Goal: Information Seeking & Learning: Compare options

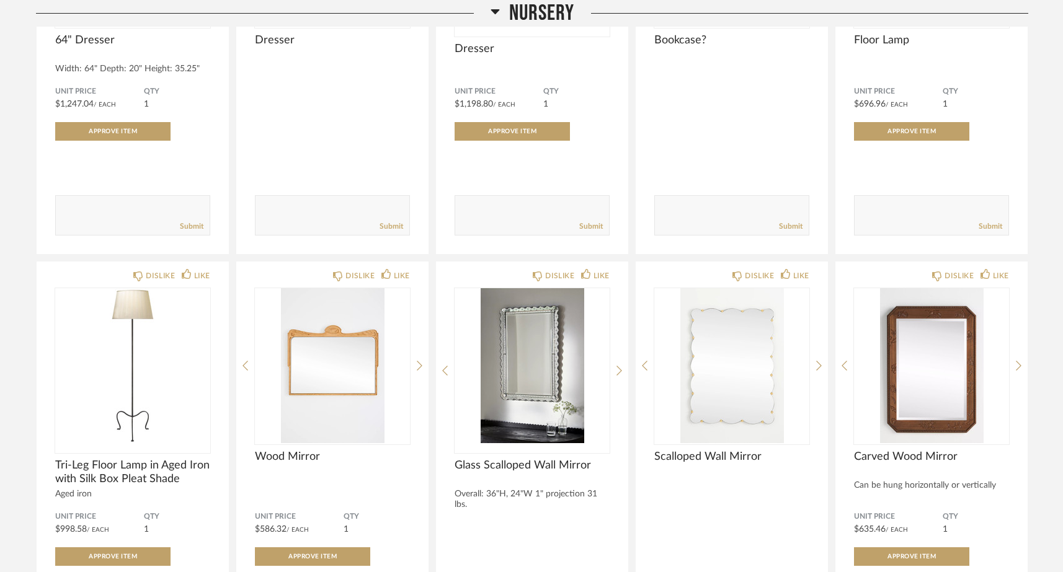
scroll to position [6143, 0]
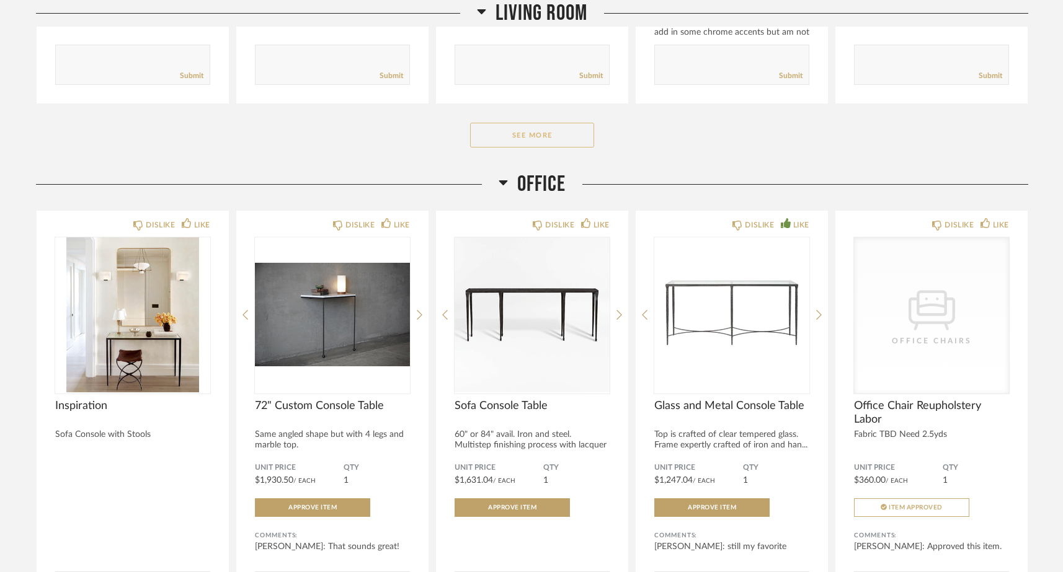
scroll to position [2007, 0]
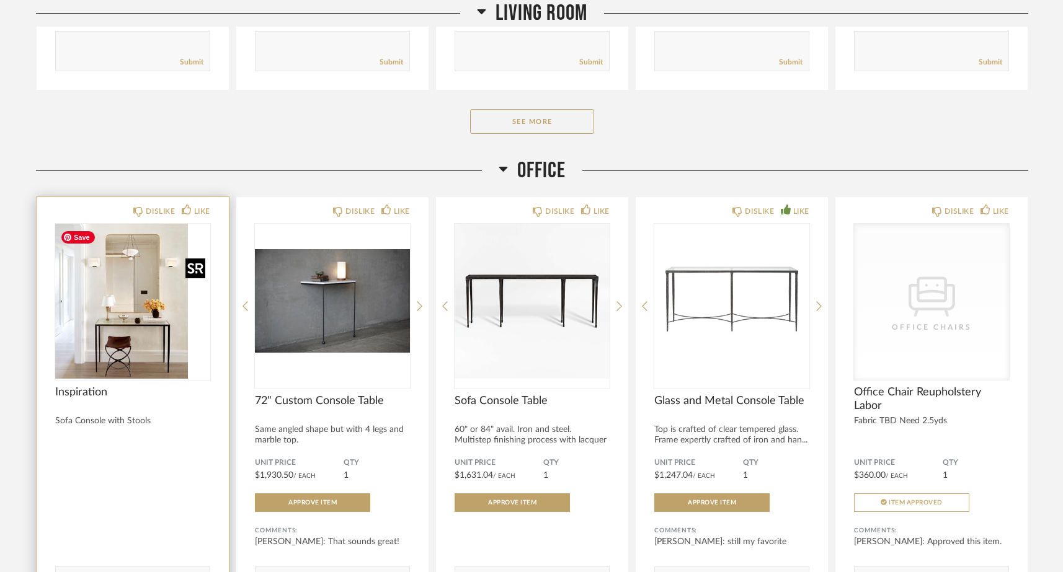
click at [0, 0] on img at bounding box center [0, 0] width 0 height 0
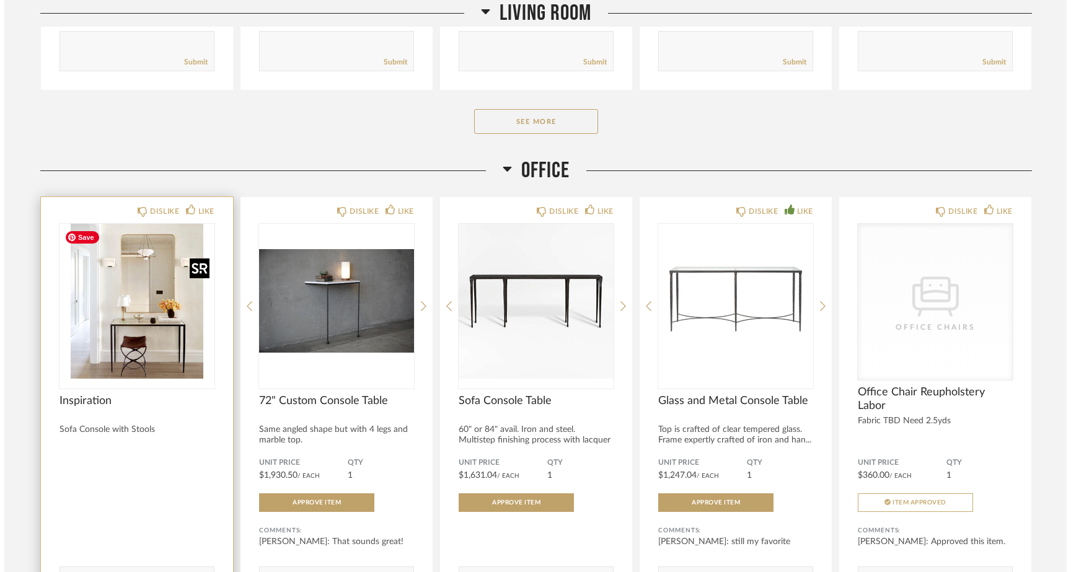
scroll to position [0, 0]
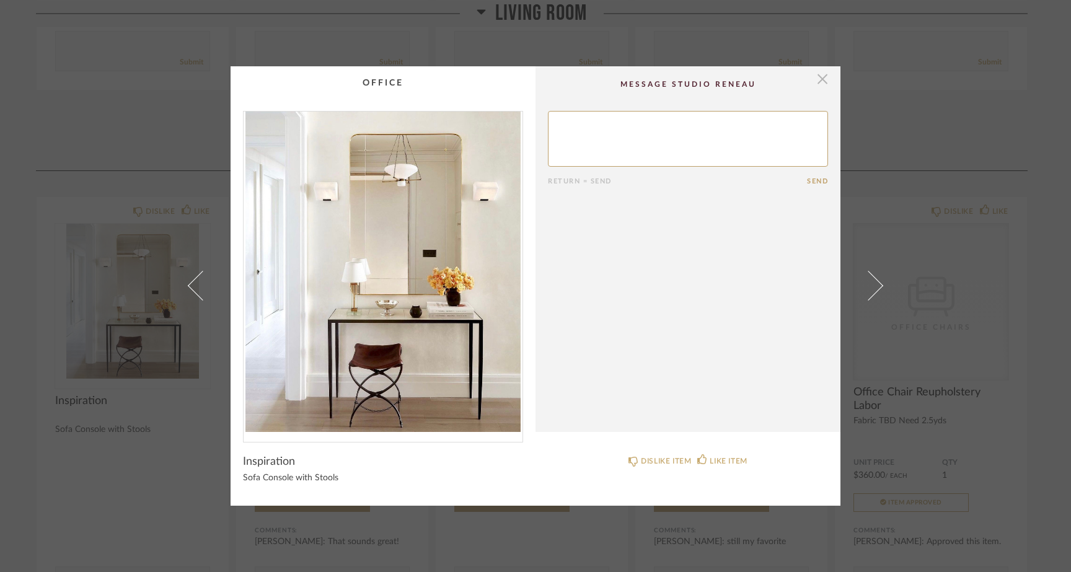
click at [816, 77] on span "button" at bounding box center [822, 78] width 25 height 25
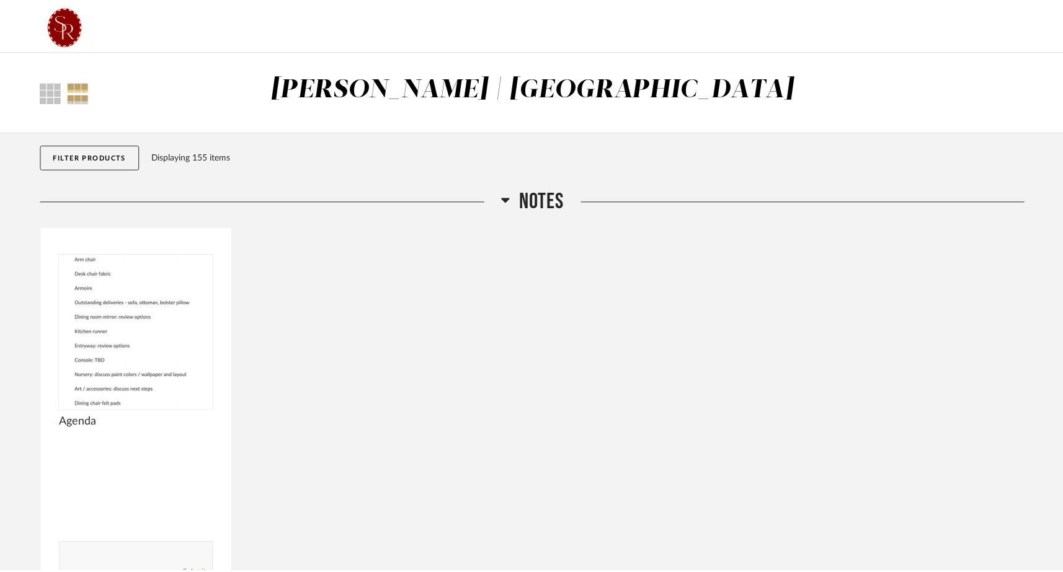
scroll to position [2007, 0]
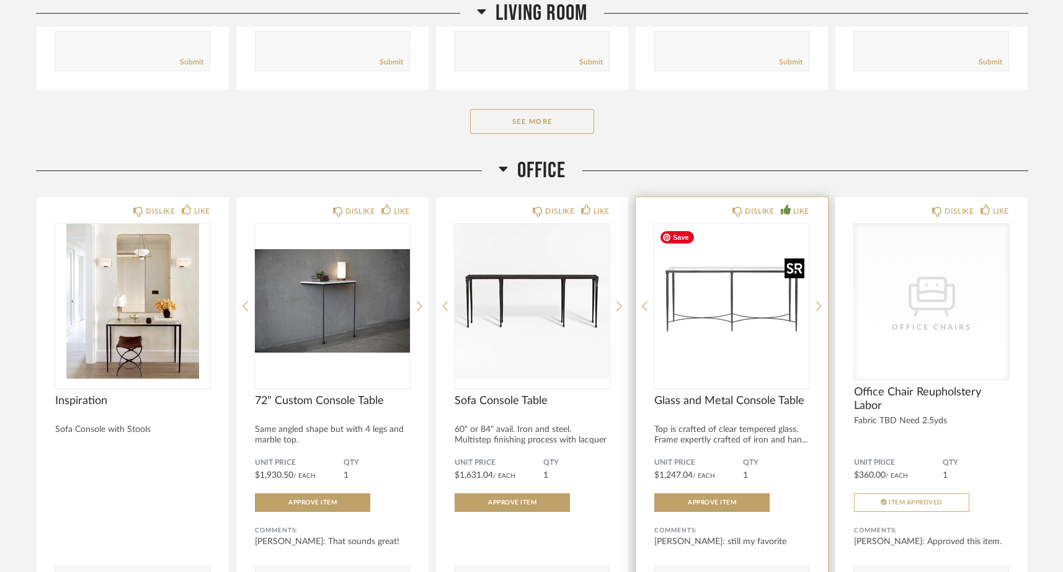
click at [758, 356] on img "0" at bounding box center [731, 301] width 155 height 155
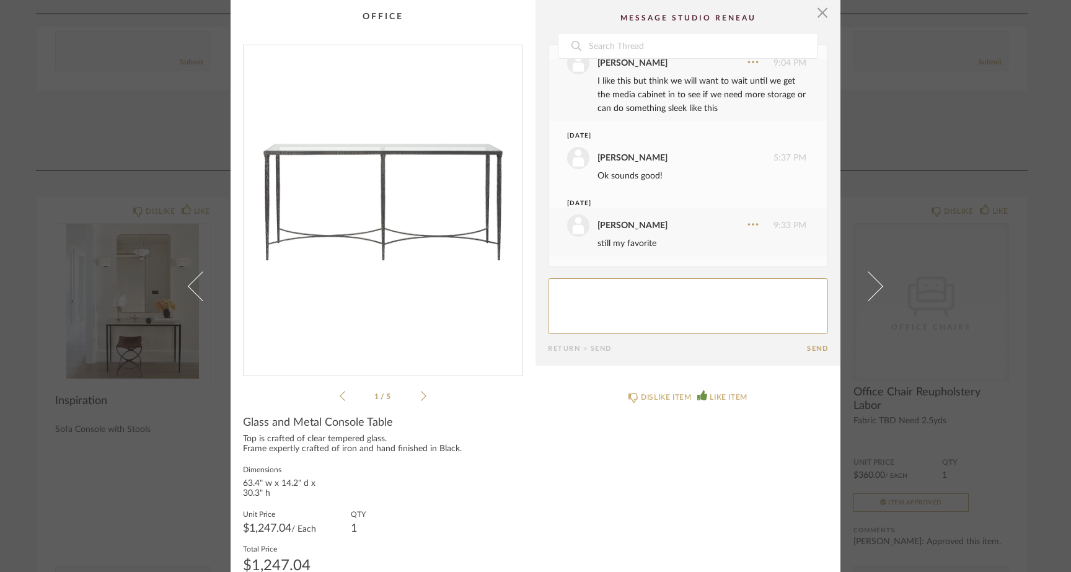
scroll to position [0, 0]
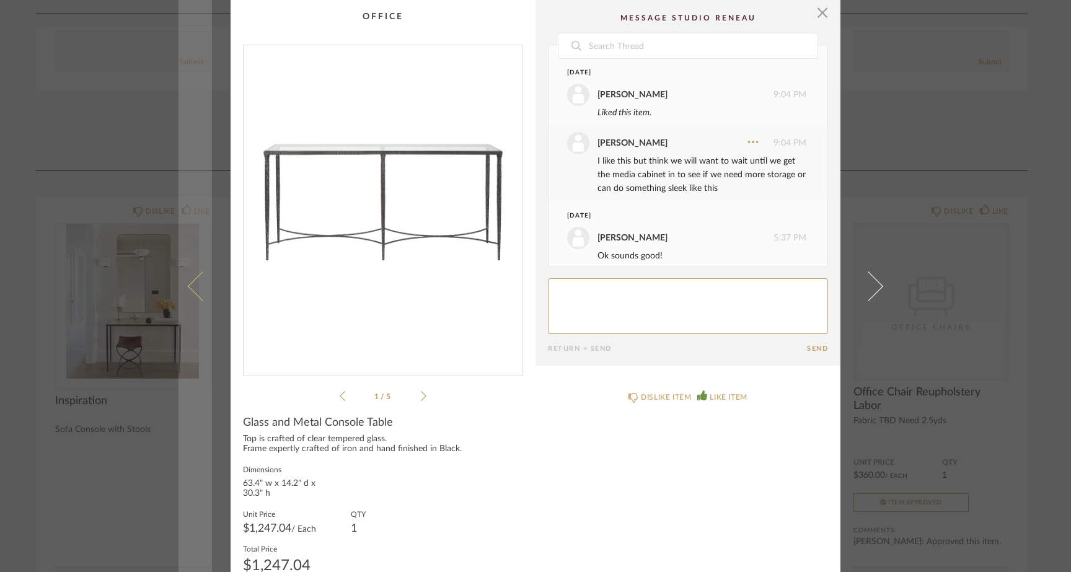
click at [196, 286] on span at bounding box center [203, 286] width 30 height 30
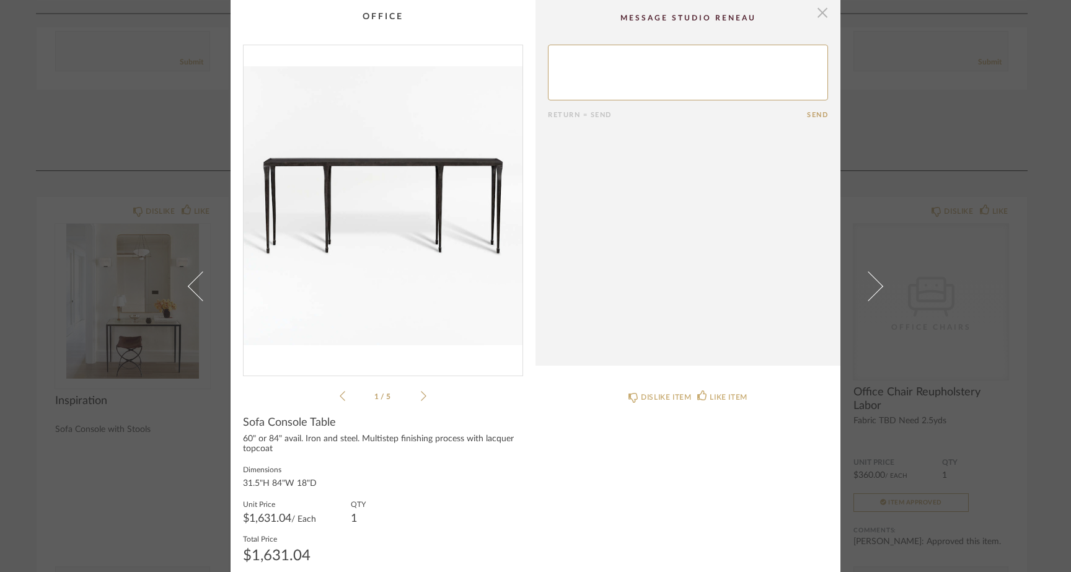
click at [810, 13] on span "button" at bounding box center [822, 12] width 25 height 25
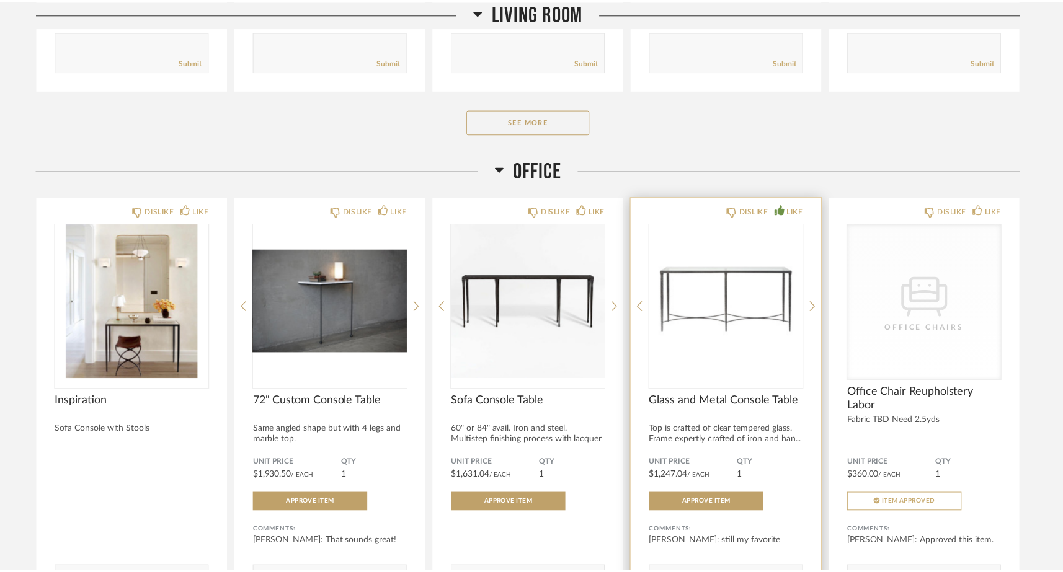
scroll to position [2007, 0]
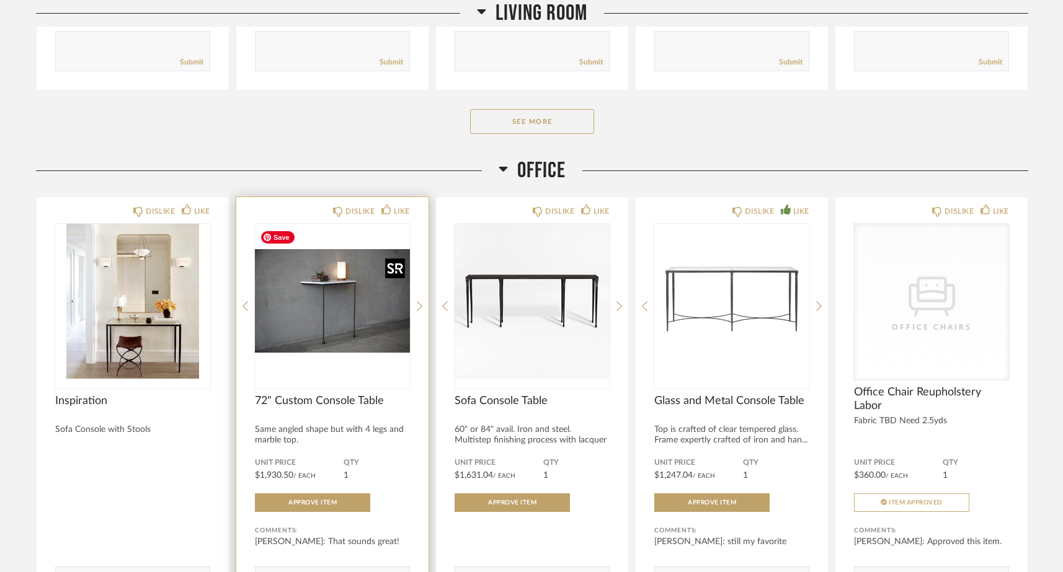
click at [309, 316] on img "0" at bounding box center [332, 301] width 155 height 155
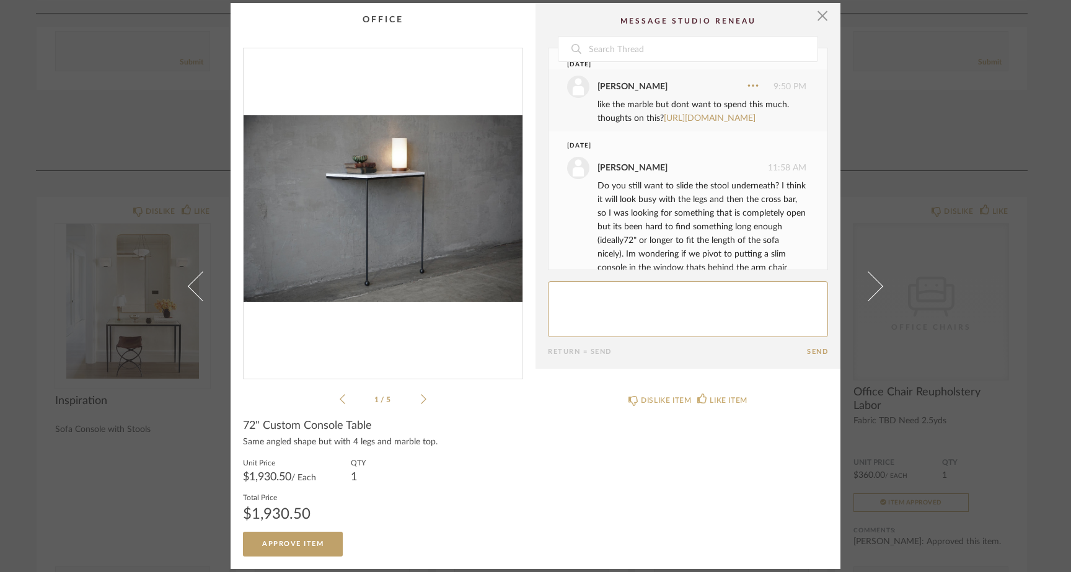
scroll to position [0, 0]
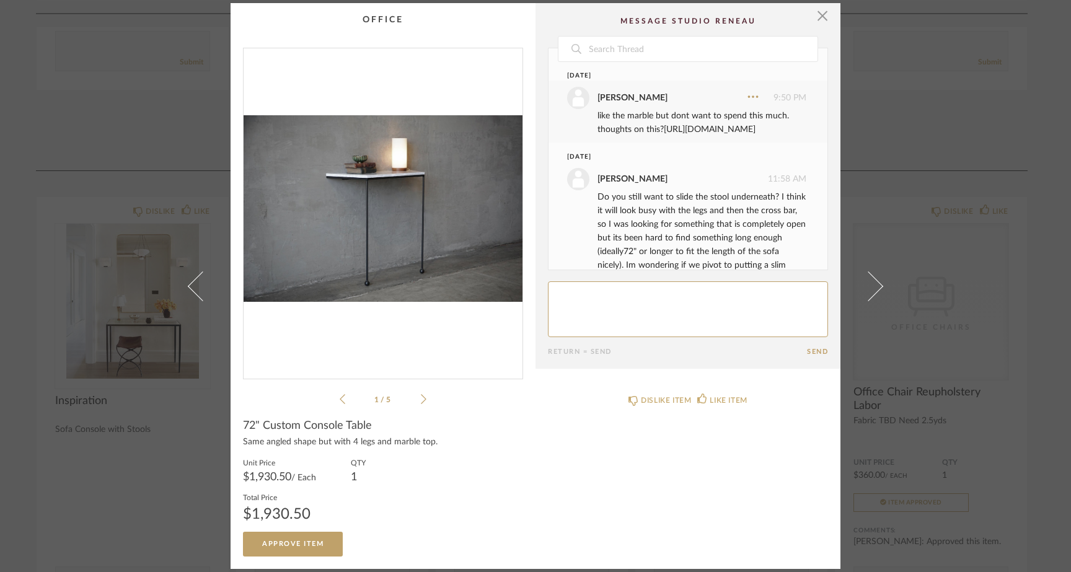
click at [664, 134] on link "https://www.wayfair.com/furniture/pdp/hooker-furniture-65-console-table-gcsr379…" at bounding box center [710, 129] width 92 height 9
click at [421, 400] on icon at bounding box center [424, 399] width 6 height 11
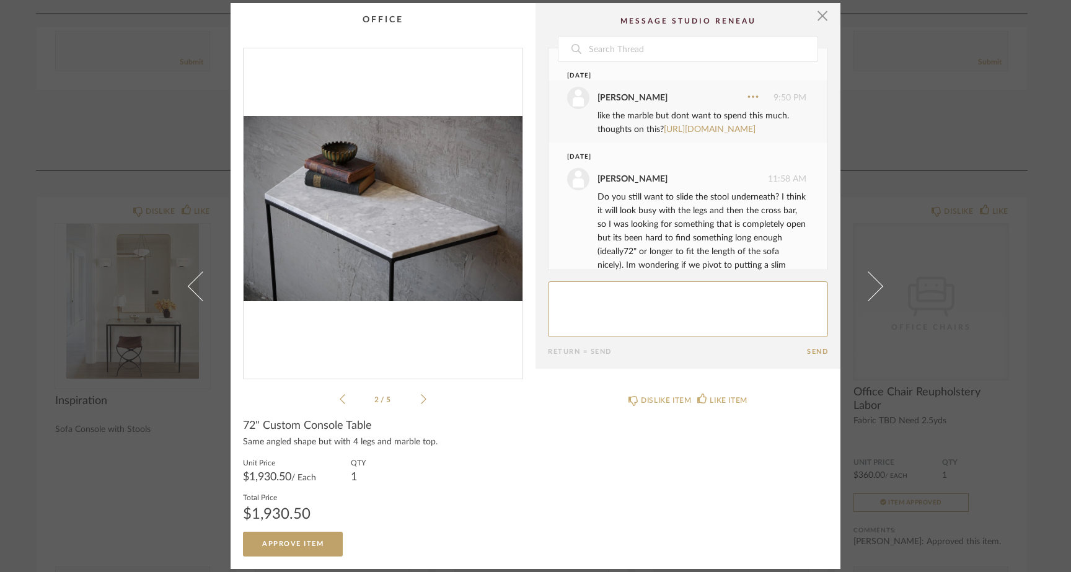
click at [421, 400] on icon at bounding box center [424, 399] width 6 height 11
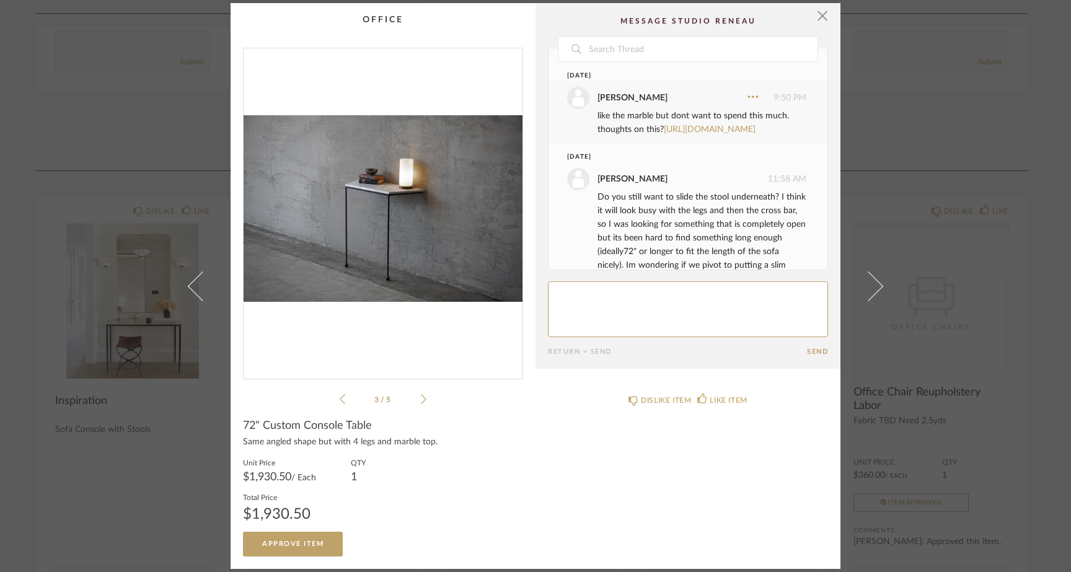
click at [421, 400] on icon at bounding box center [424, 399] width 6 height 11
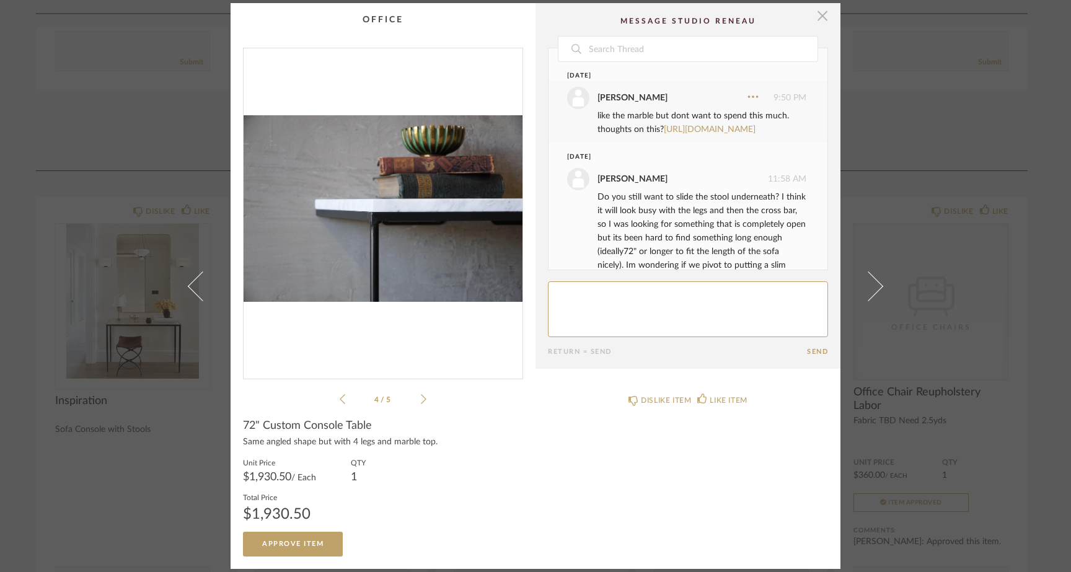
click at [816, 19] on span "button" at bounding box center [822, 15] width 25 height 25
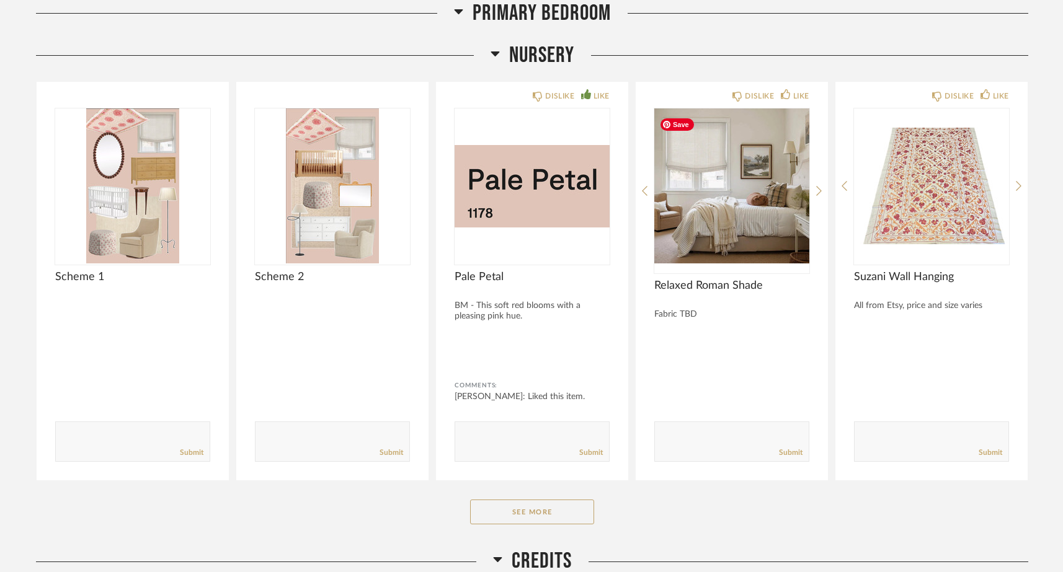
scroll to position [4264, 0]
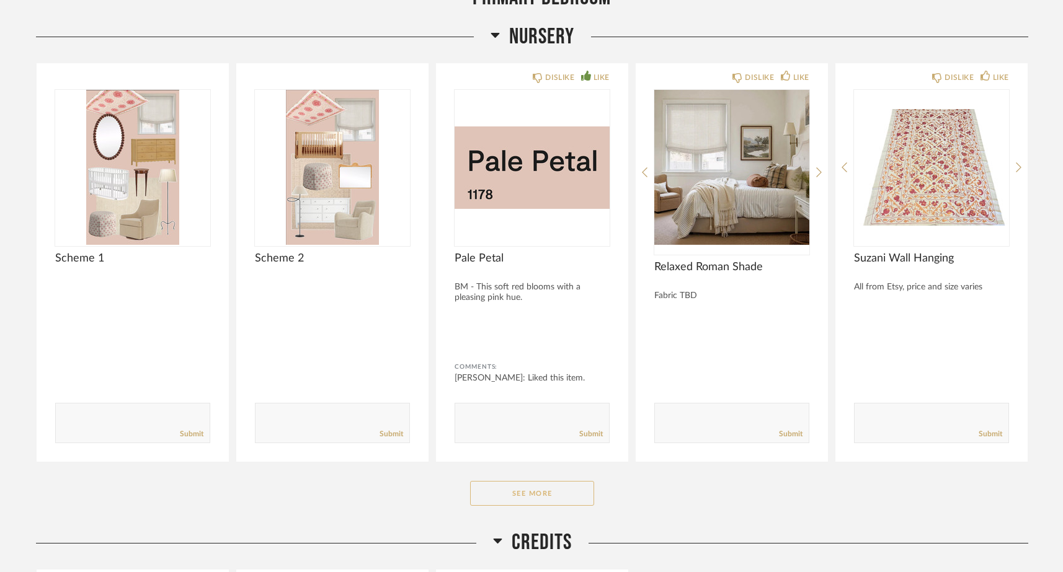
click at [542, 495] on button "See More" at bounding box center [532, 493] width 124 height 25
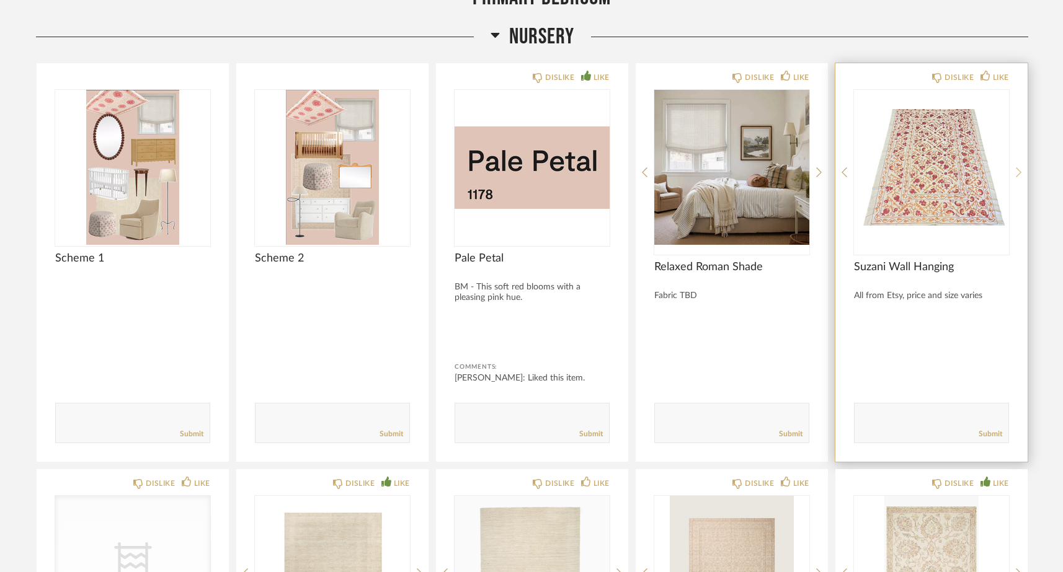
click at [1018, 177] on icon at bounding box center [1018, 172] width 6 height 11
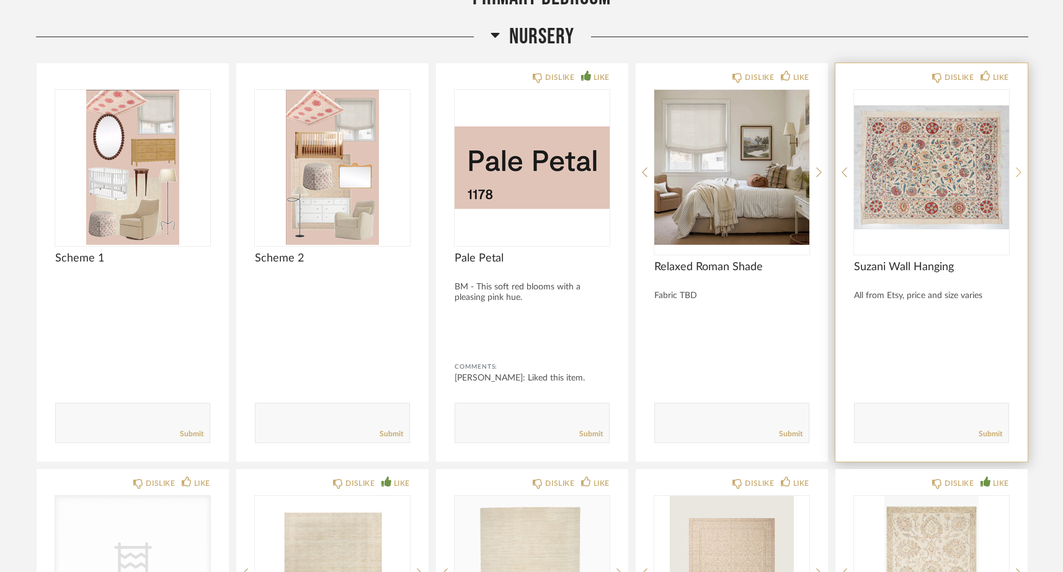
click at [1018, 177] on icon at bounding box center [1018, 172] width 6 height 11
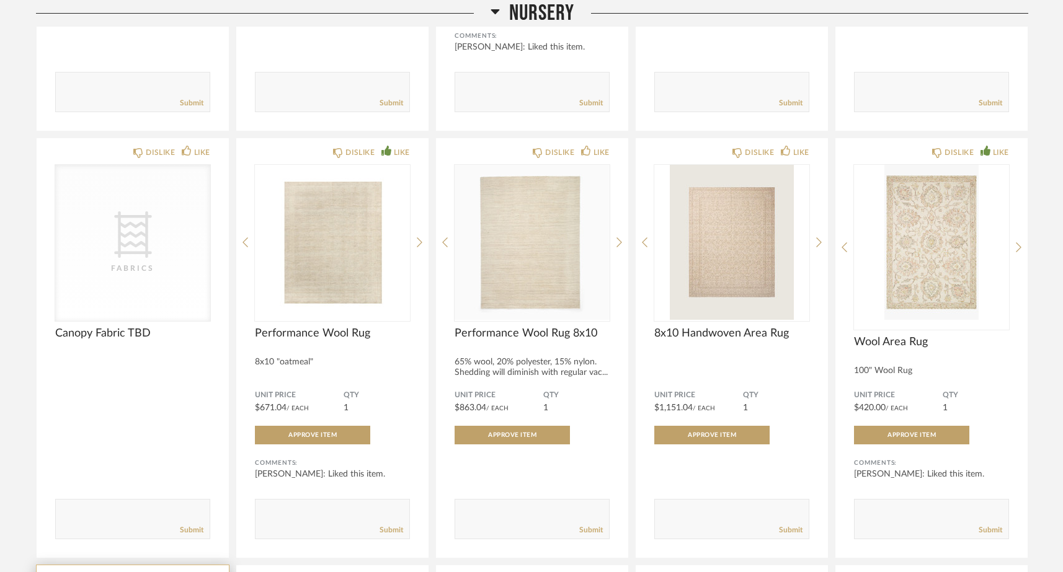
scroll to position [4609, 0]
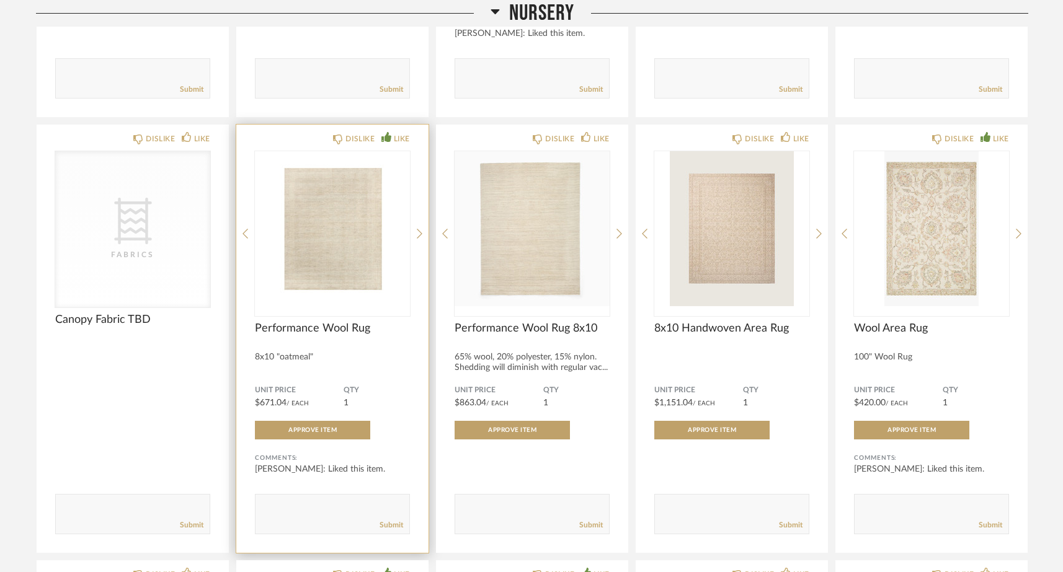
click at [423, 239] on div "DISLIKE LIKE Performance Wool Rug 8x10 "oatmeal" Unit Price $671.04 / Each QTY …" at bounding box center [332, 339] width 192 height 428
click at [420, 239] on icon at bounding box center [420, 234] width 6 height 10
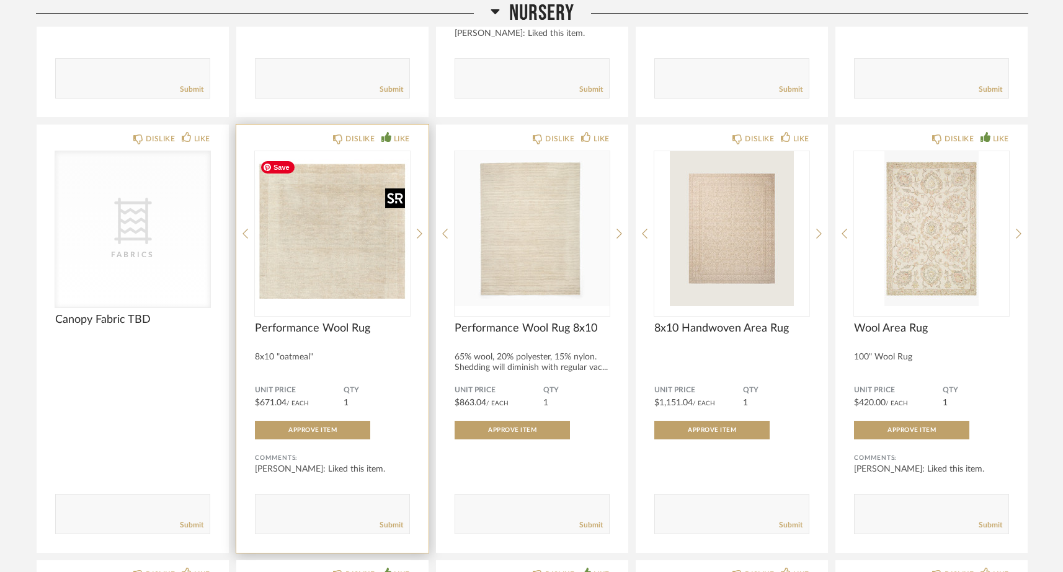
click at [373, 248] on img "1" at bounding box center [332, 228] width 155 height 155
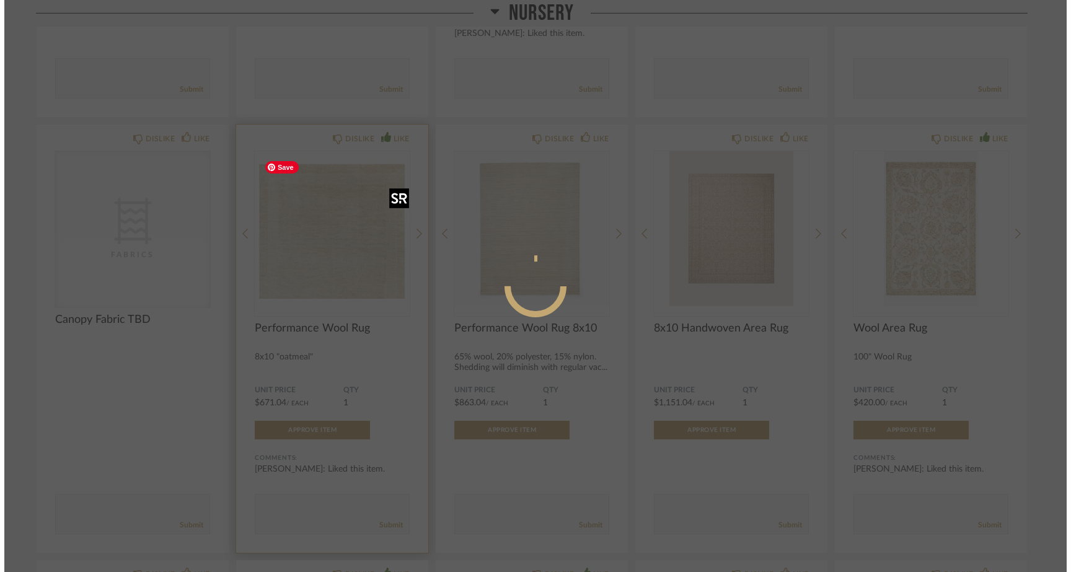
scroll to position [0, 0]
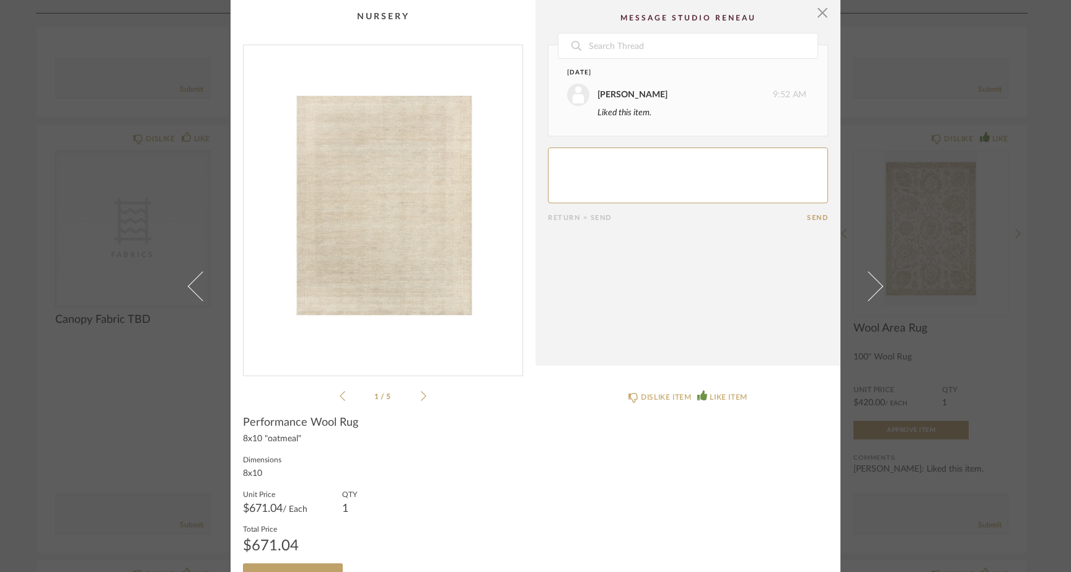
click at [421, 394] on icon at bounding box center [424, 396] width 6 height 11
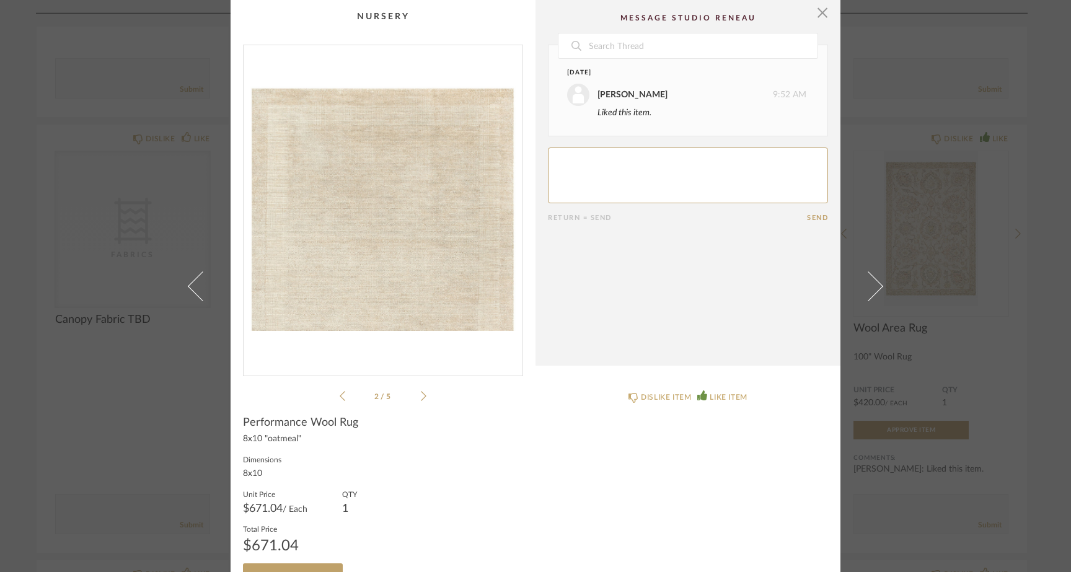
click at [421, 395] on icon at bounding box center [424, 396] width 6 height 11
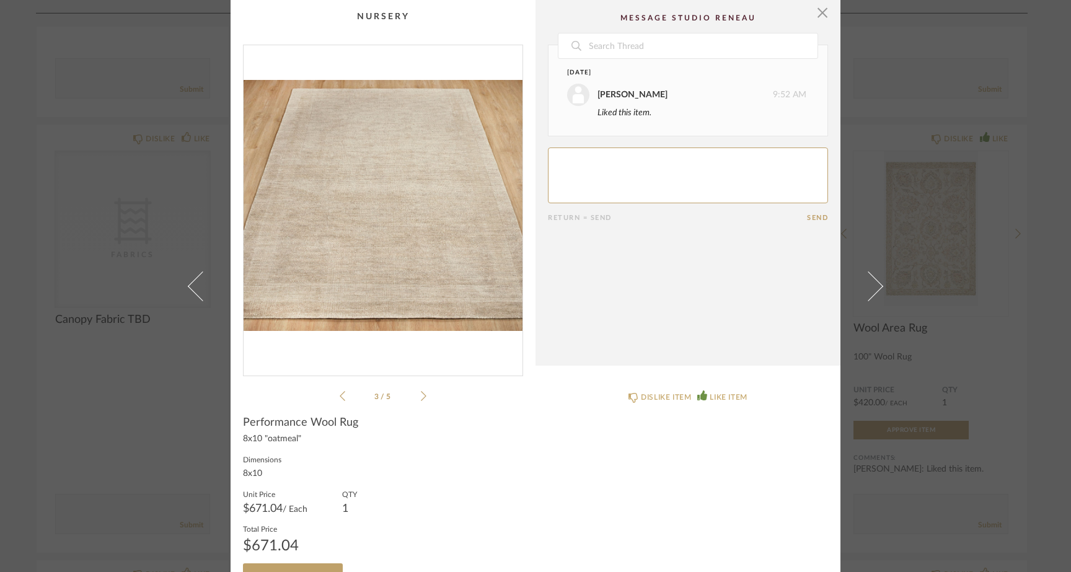
click at [421, 395] on icon at bounding box center [424, 396] width 6 height 11
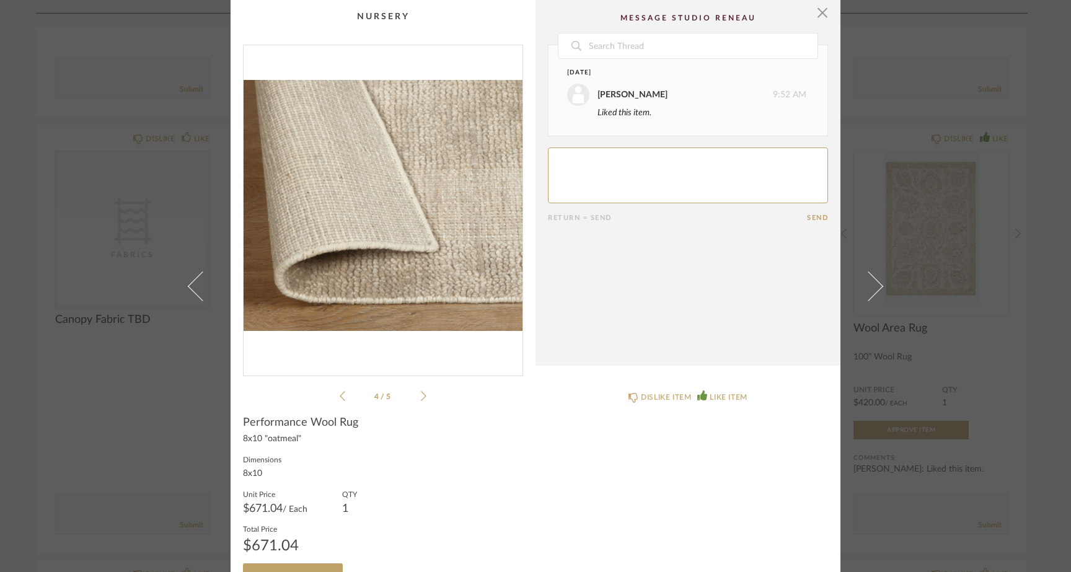
click at [421, 394] on icon at bounding box center [424, 396] width 6 height 11
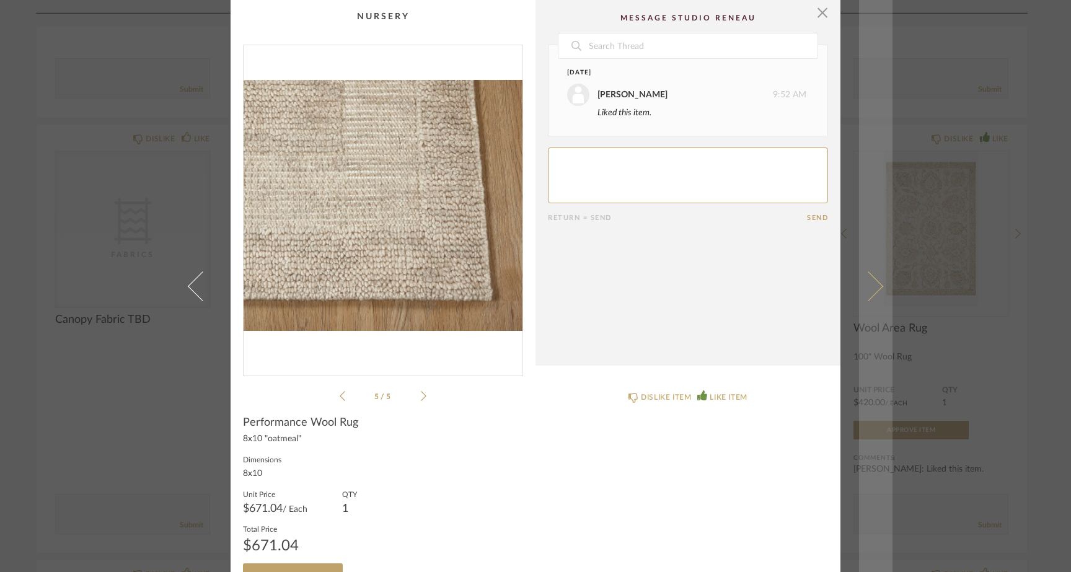
click at [867, 290] on span at bounding box center [869, 286] width 30 height 30
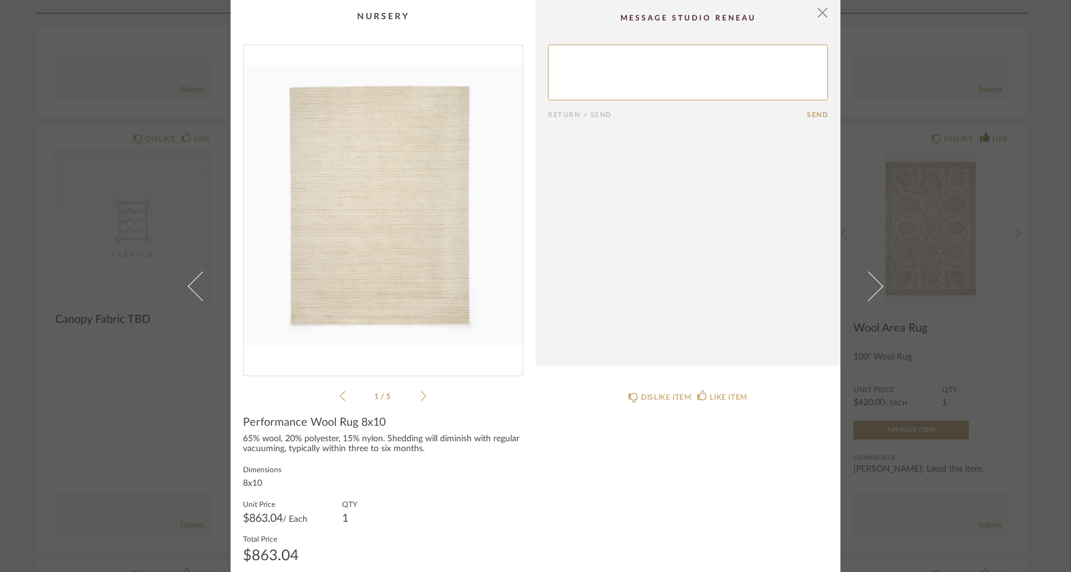
click at [867, 290] on span at bounding box center [869, 286] width 30 height 30
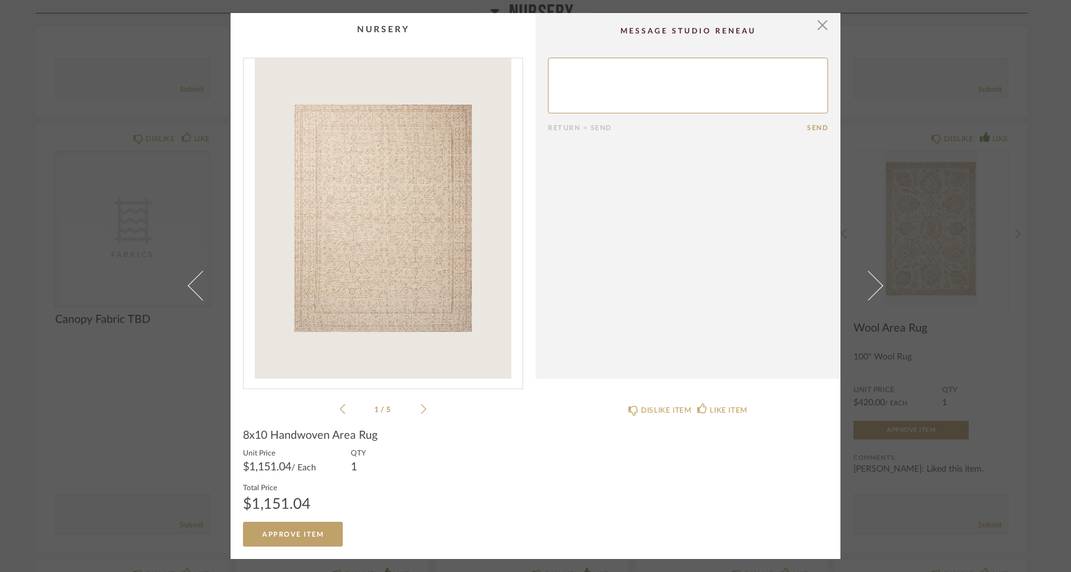
click at [867, 290] on span at bounding box center [869, 286] width 30 height 30
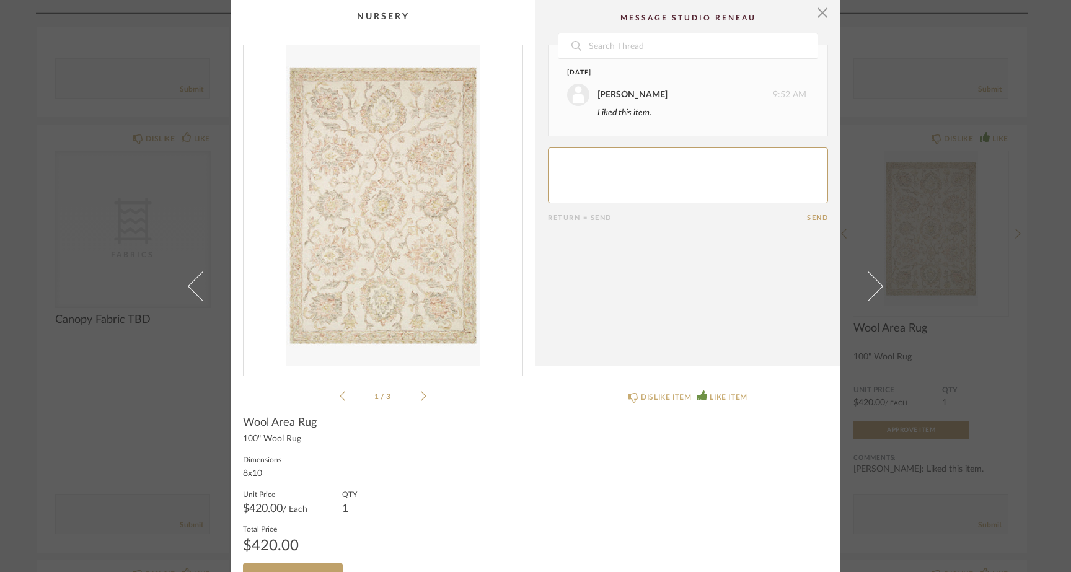
click at [421, 397] on icon at bounding box center [424, 396] width 6 height 11
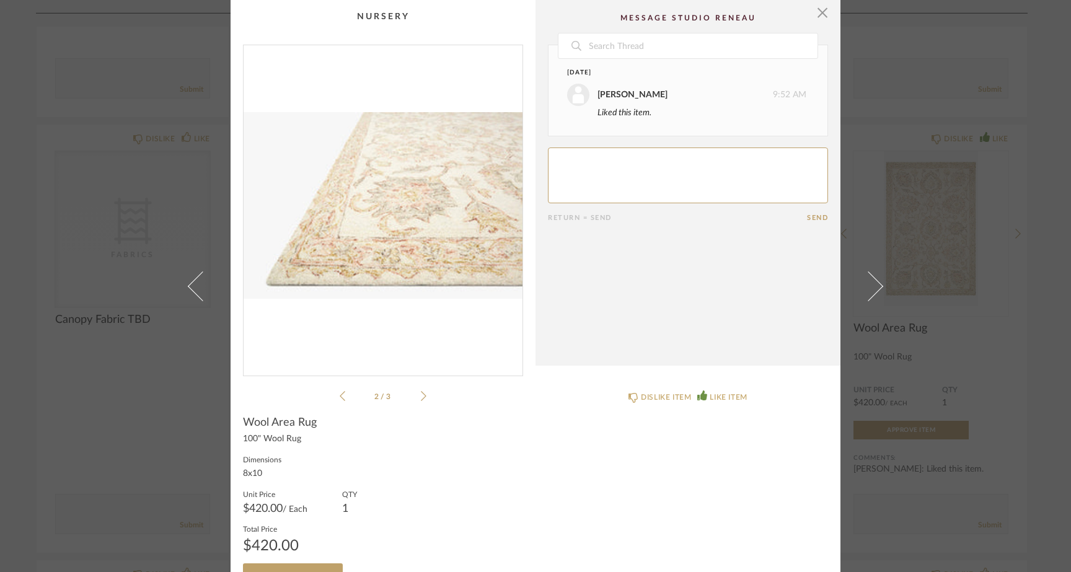
click at [421, 397] on icon at bounding box center [424, 396] width 6 height 11
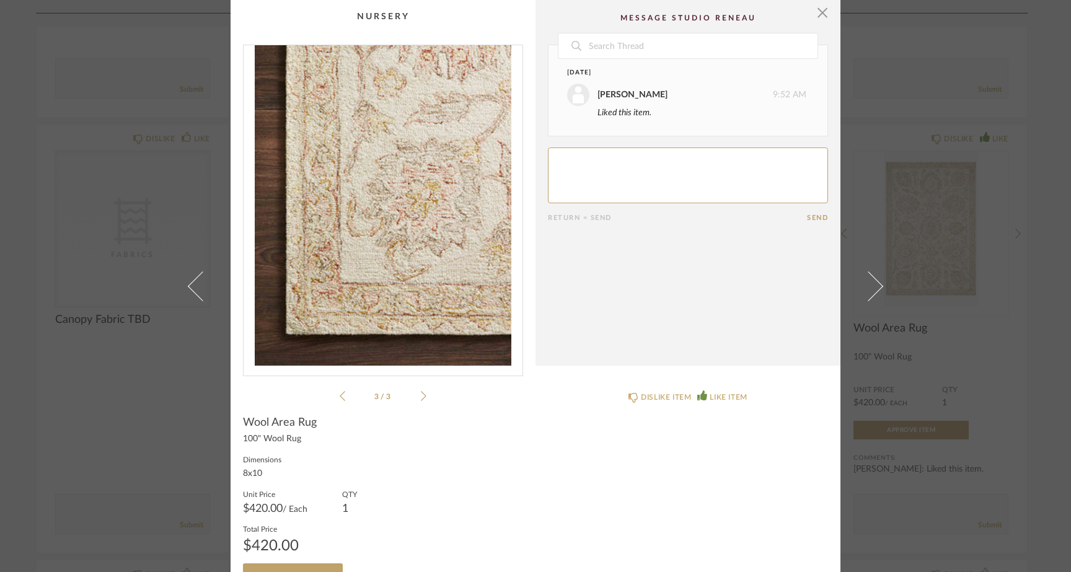
click at [421, 397] on icon at bounding box center [424, 396] width 6 height 11
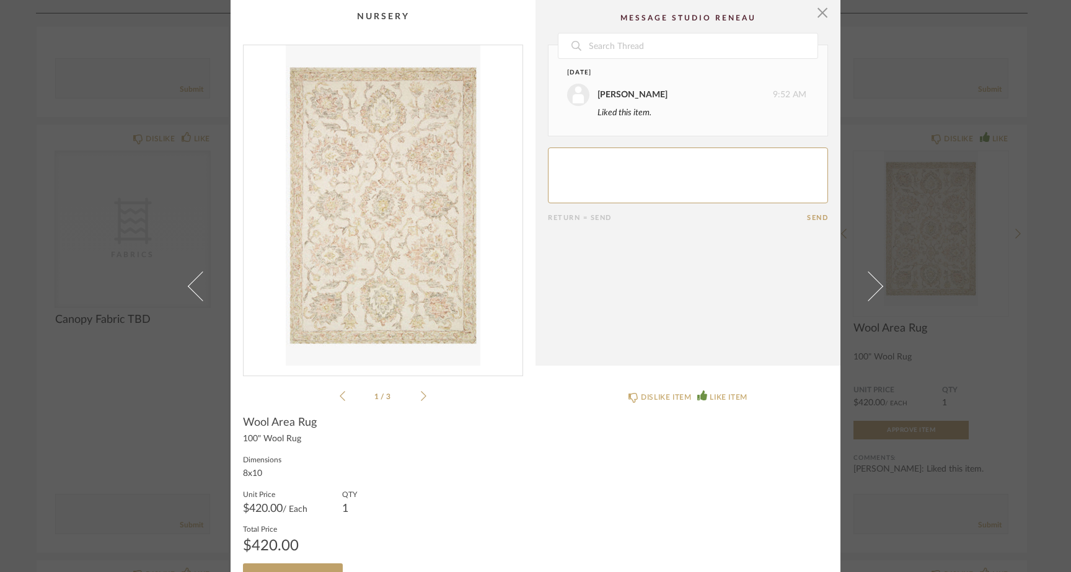
click at [421, 397] on icon at bounding box center [424, 396] width 6 height 11
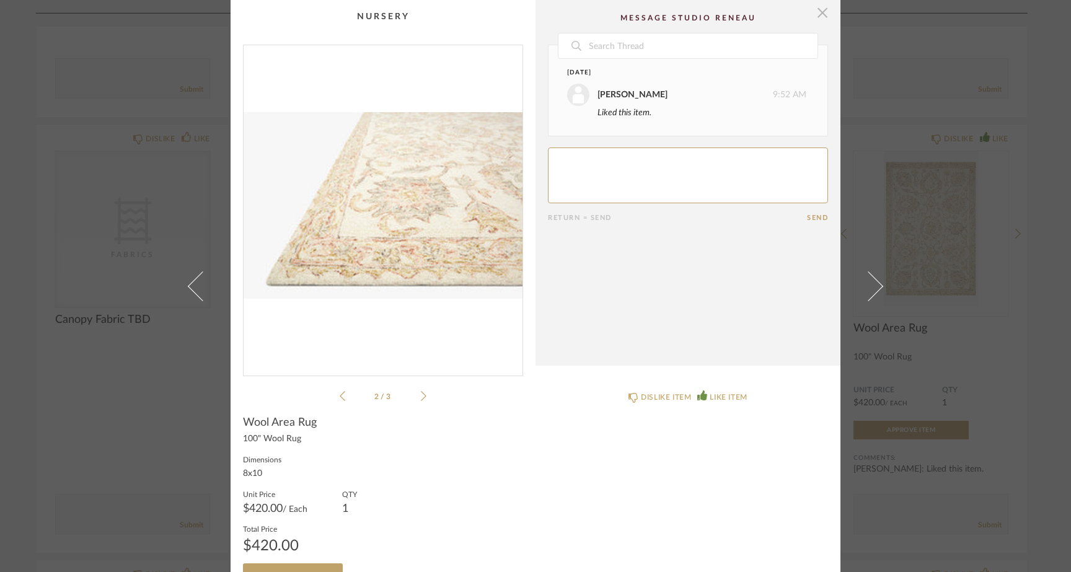
click at [820, 15] on span "button" at bounding box center [822, 12] width 25 height 25
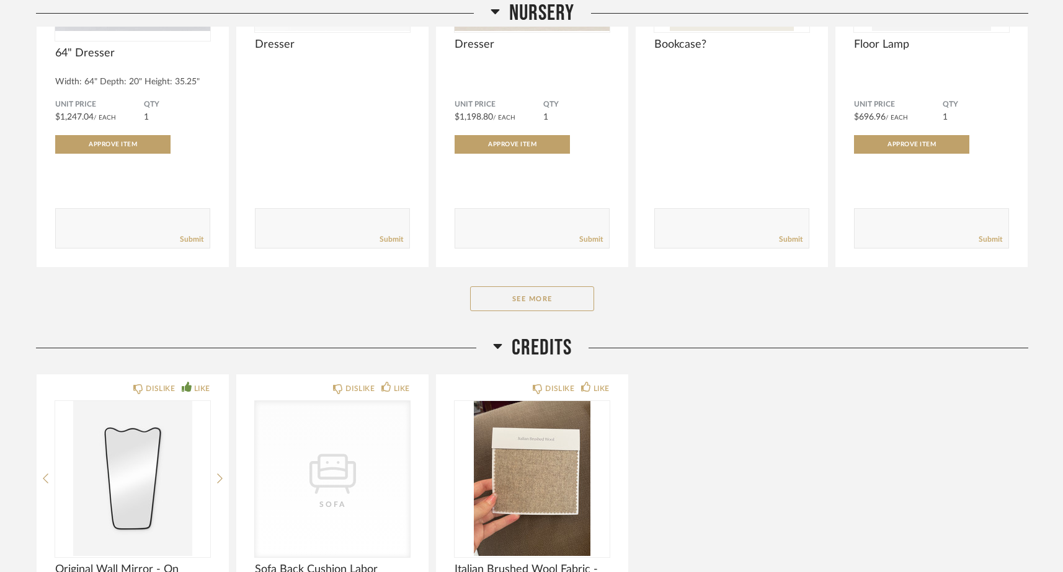
scroll to position [6154, 0]
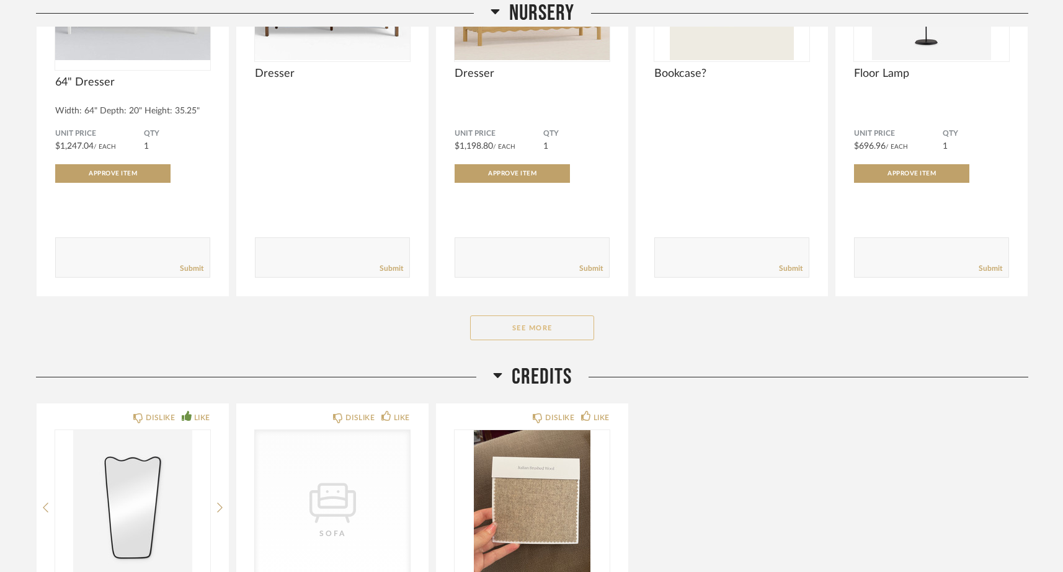
click at [493, 337] on button "See More" at bounding box center [532, 328] width 124 height 25
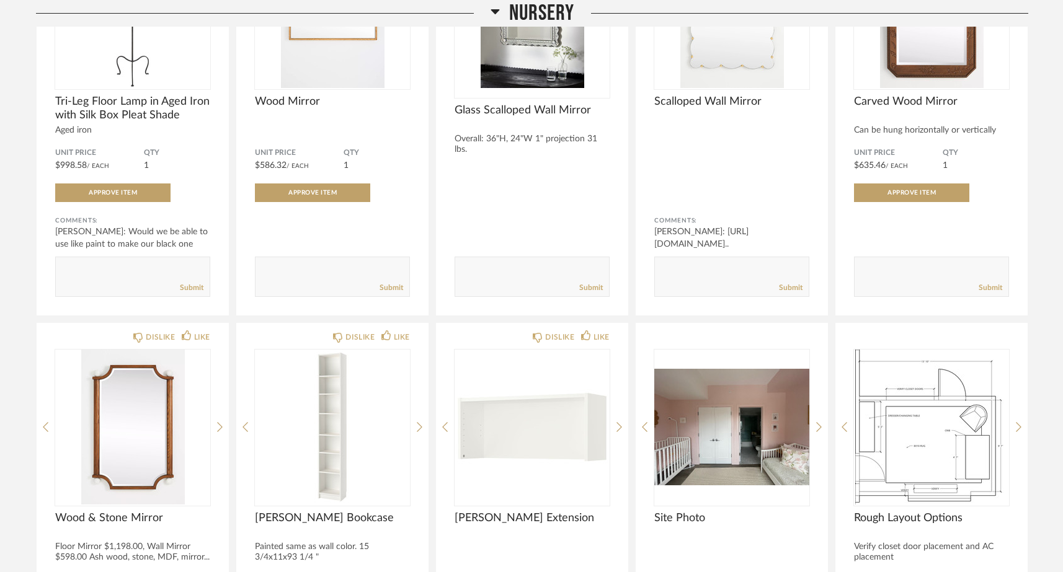
scroll to position [6554, 0]
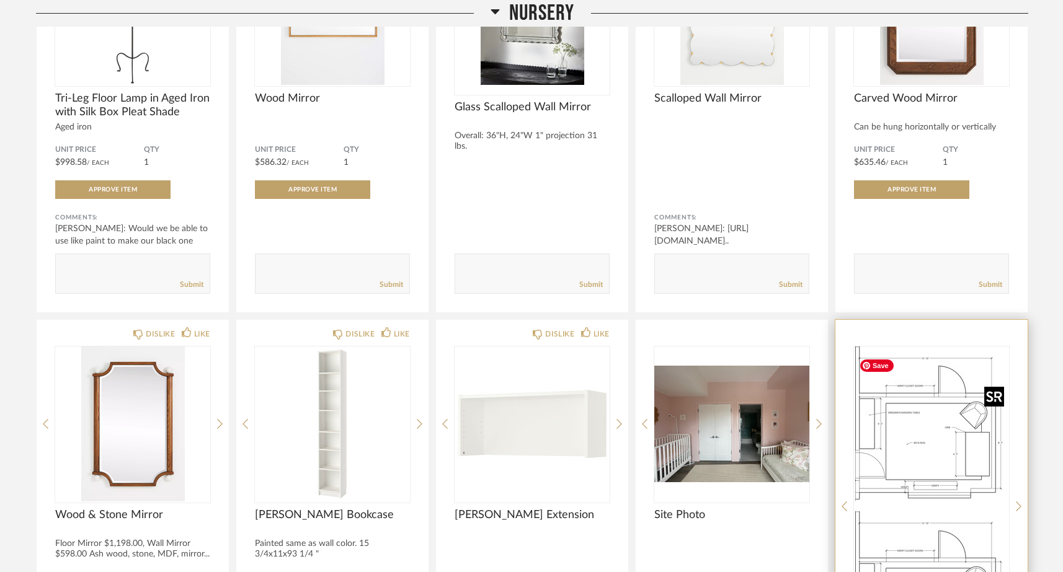
click at [936, 454] on div at bounding box center [931, 507] width 155 height 320
click at [904, 453] on img "0" at bounding box center [931, 424] width 155 height 155
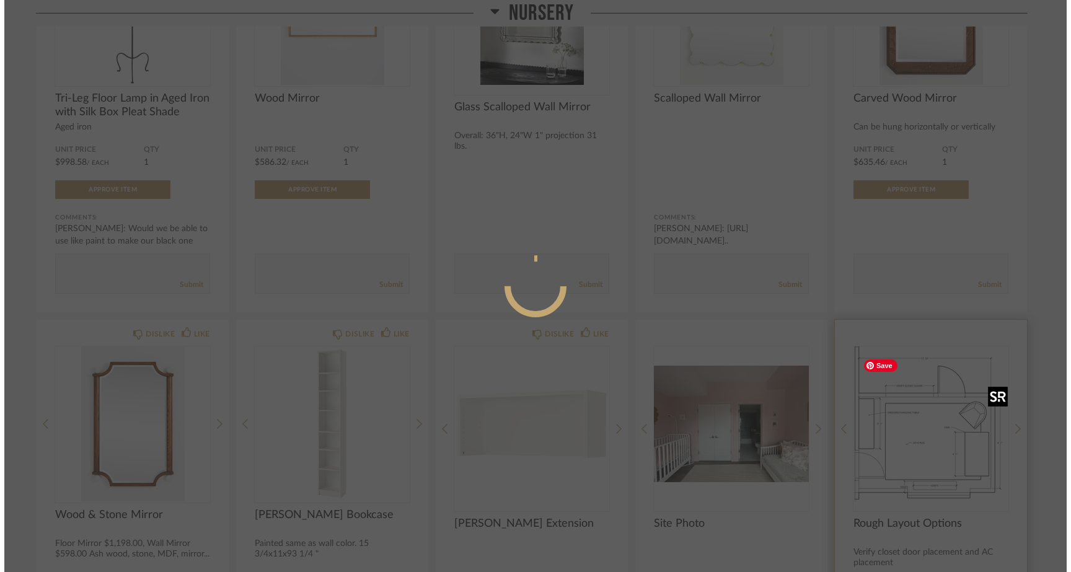
scroll to position [0, 0]
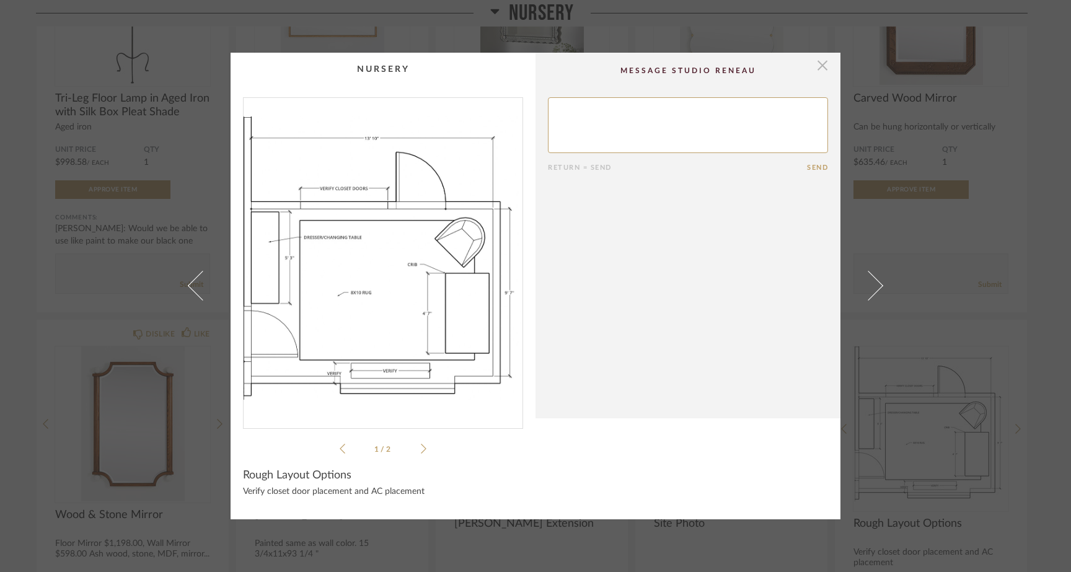
click at [813, 63] on span "button" at bounding box center [822, 65] width 25 height 25
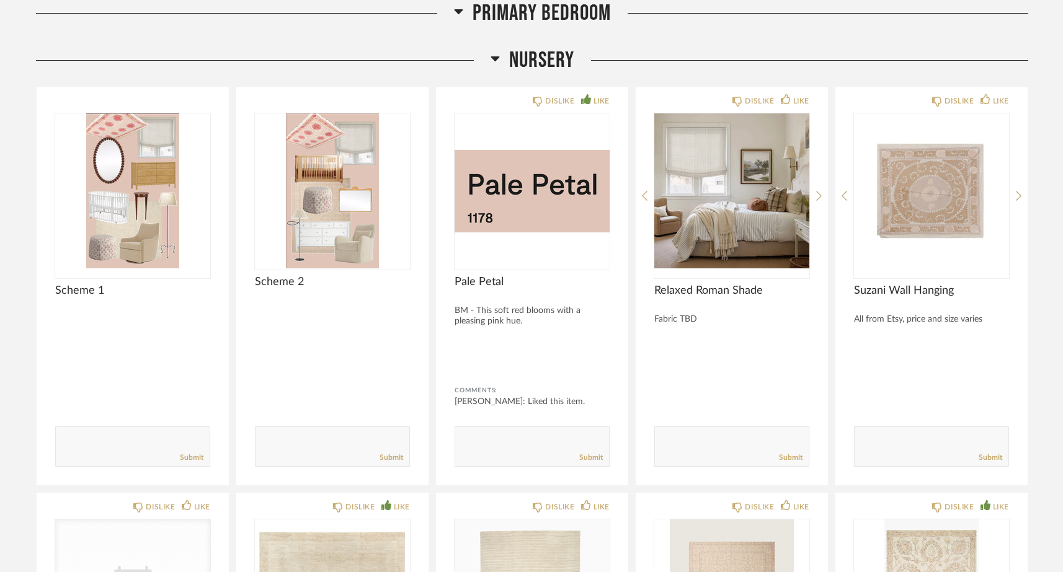
scroll to position [4238, 0]
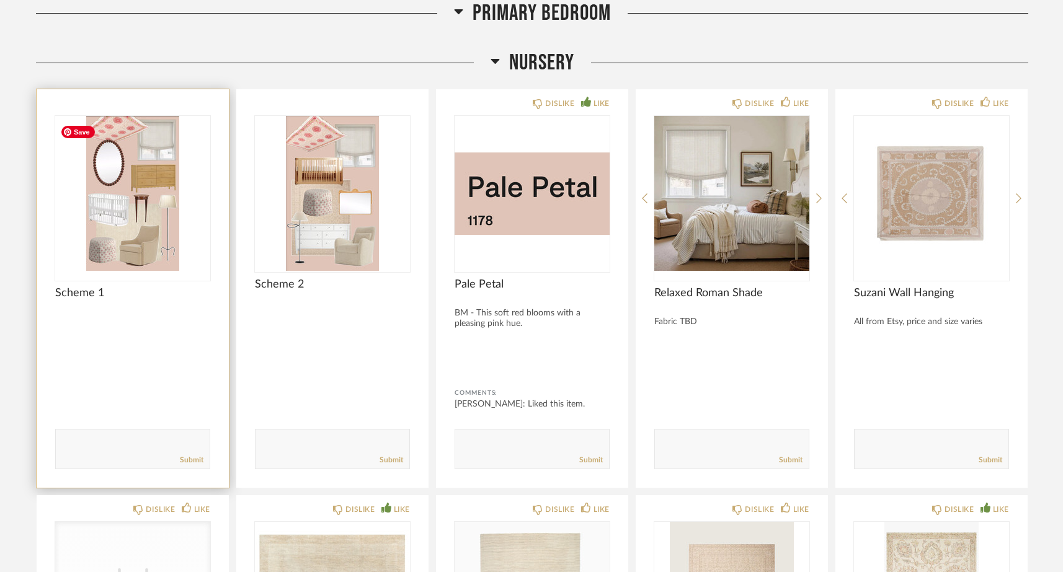
click at [114, 216] on img "0" at bounding box center [132, 193] width 155 height 155
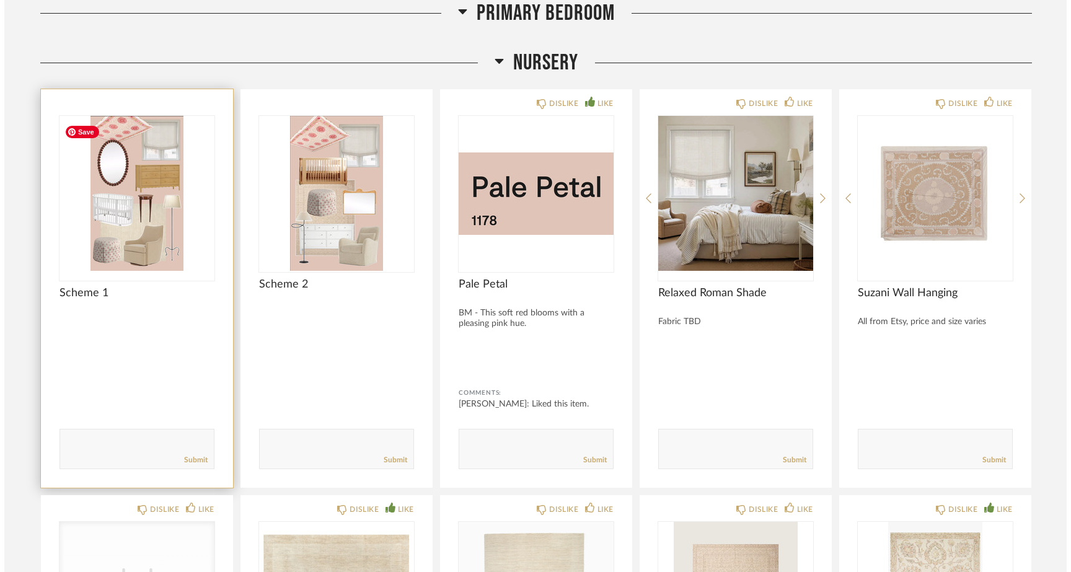
scroll to position [0, 0]
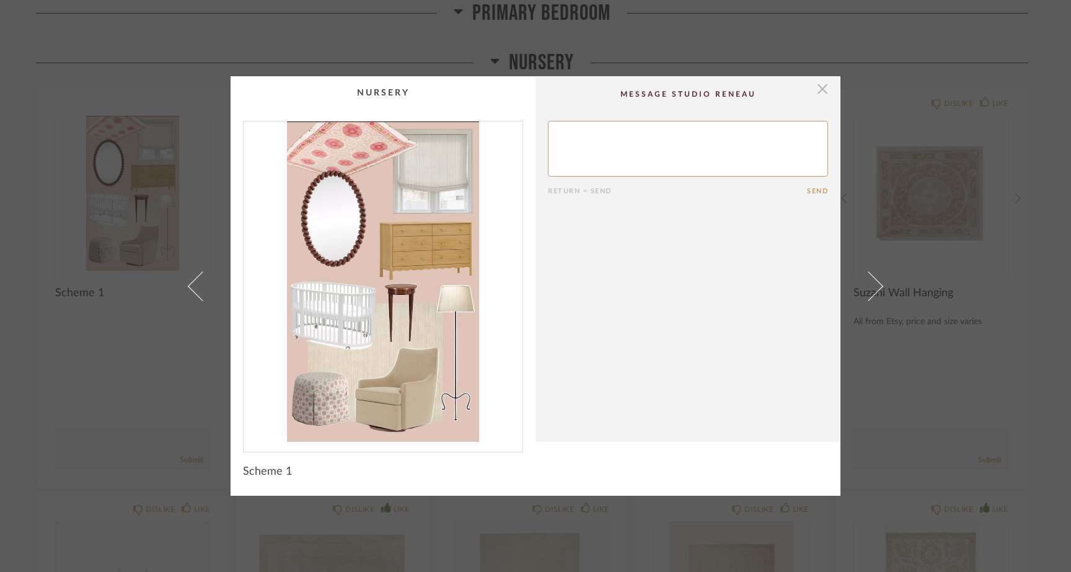
click at [817, 89] on span "button" at bounding box center [822, 88] width 25 height 25
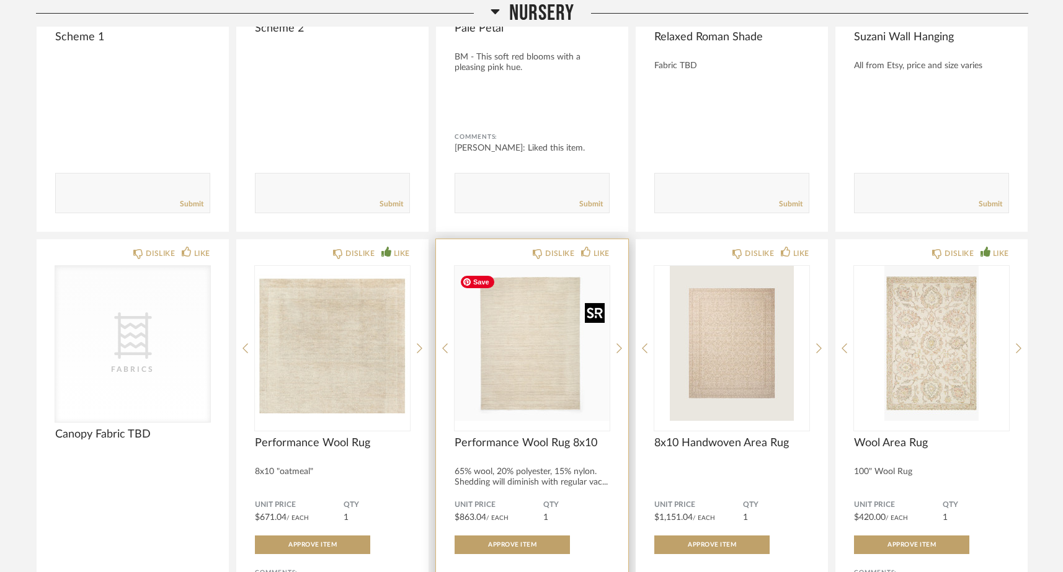
scroll to position [4495, 0]
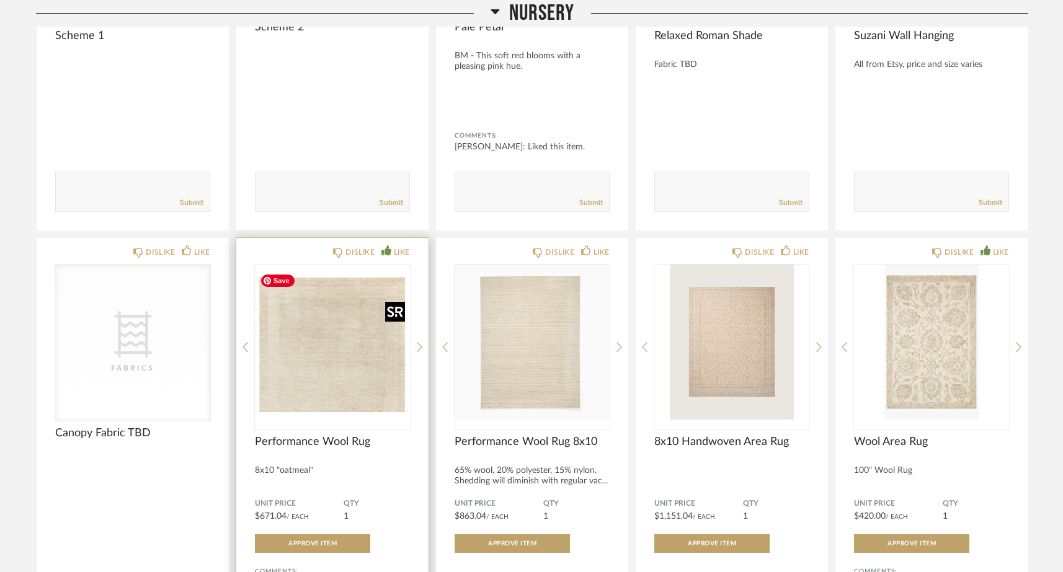
click at [332, 368] on img "1" at bounding box center [332, 342] width 155 height 155
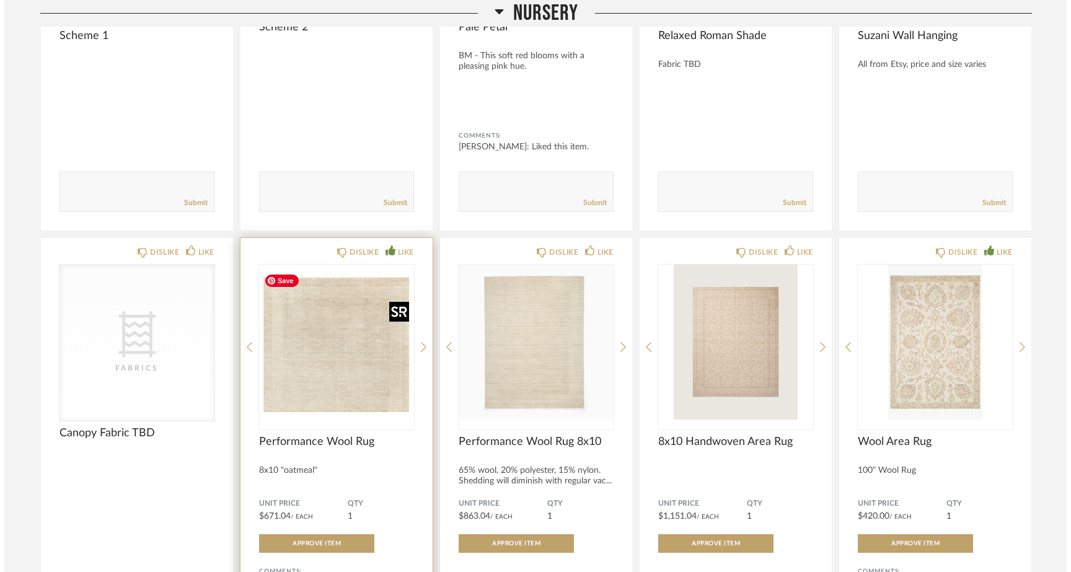
scroll to position [0, 0]
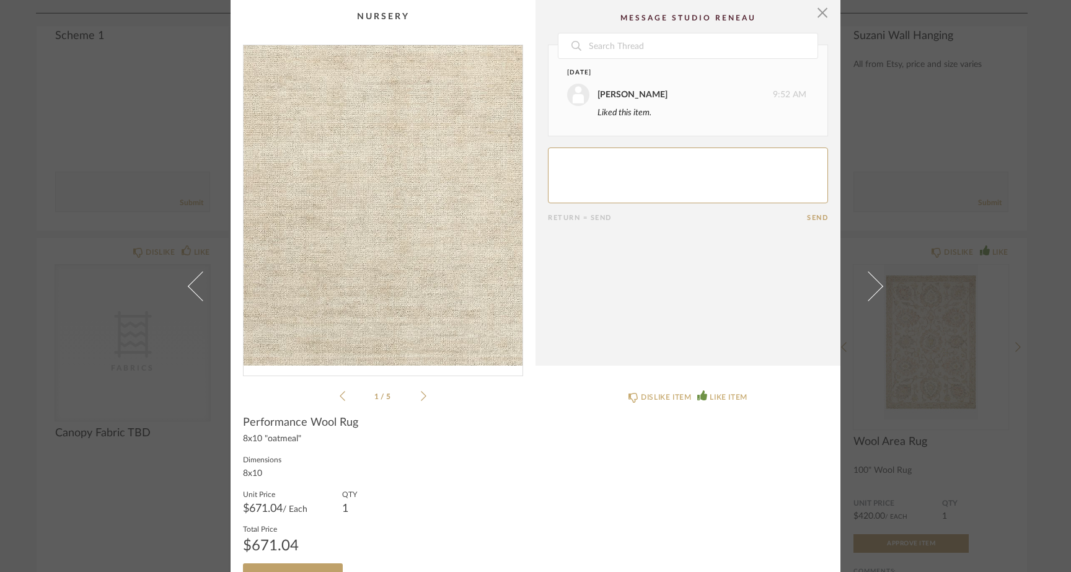
click at [0, 0] on div "× 1 / 5 Date Today Kelsey Ferree 9:52 AM Liked this item. Return = Send Send Pe…" at bounding box center [535, 286] width 1071 height 572
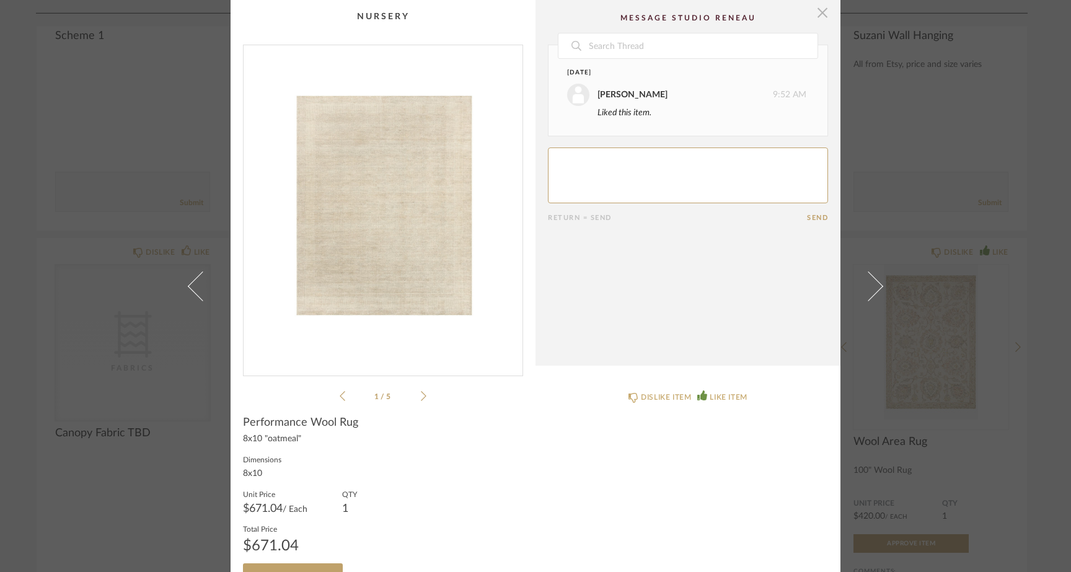
click at [819, 16] on span "button" at bounding box center [822, 12] width 25 height 25
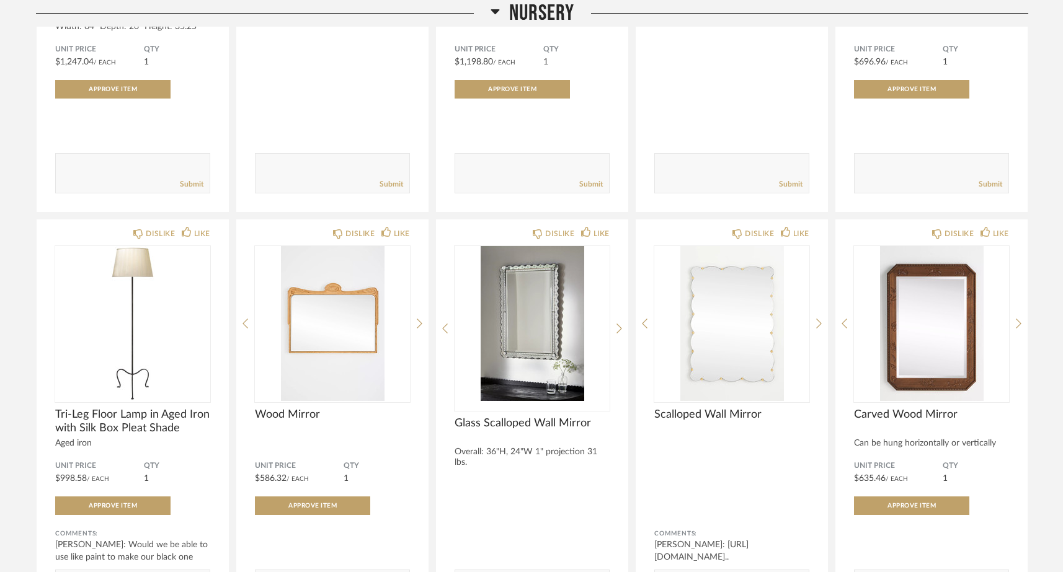
scroll to position [6214, 0]
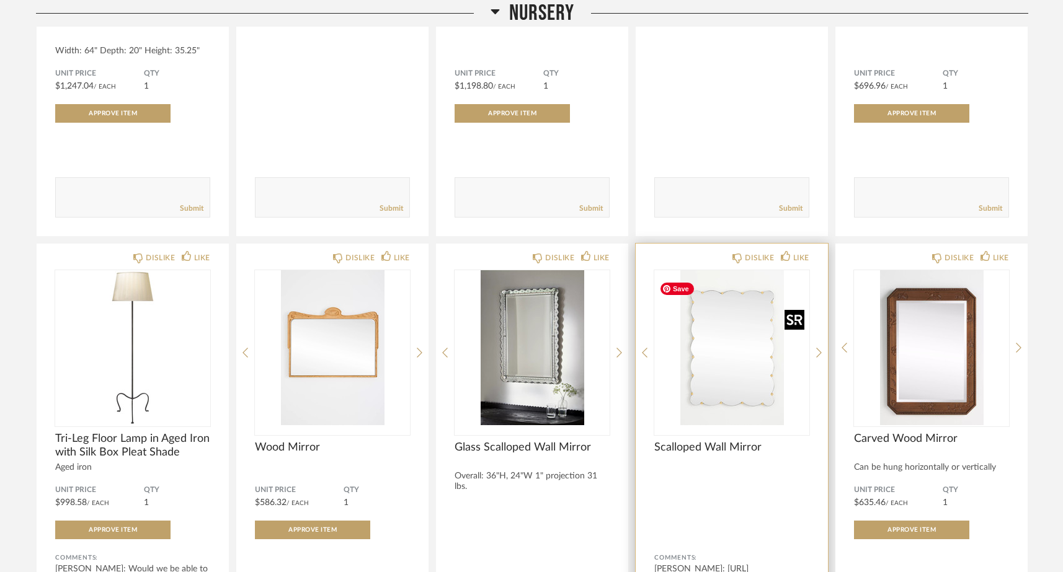
click at [705, 370] on img "0" at bounding box center [731, 347] width 155 height 155
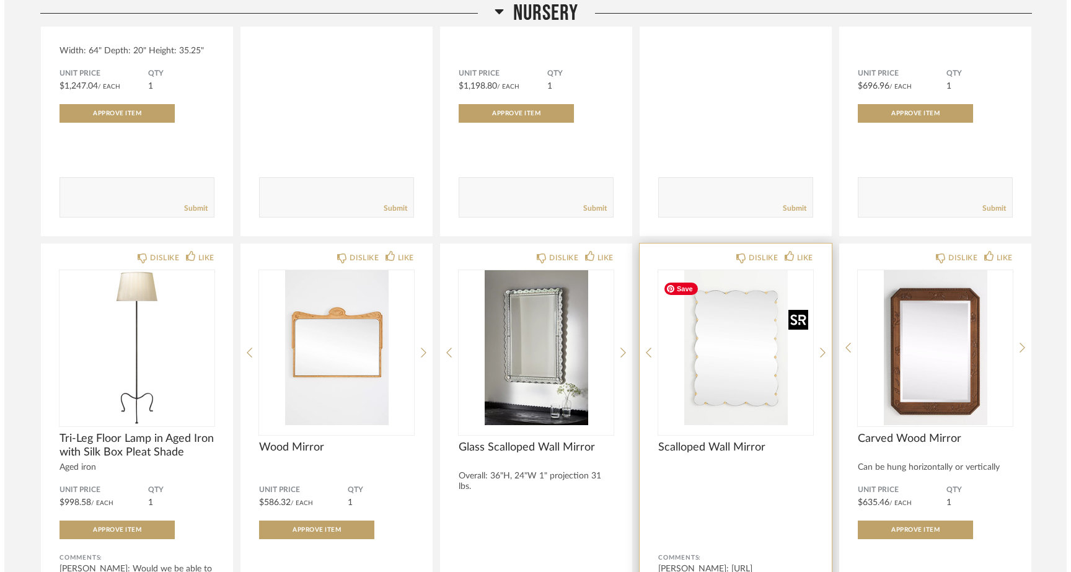
scroll to position [0, 0]
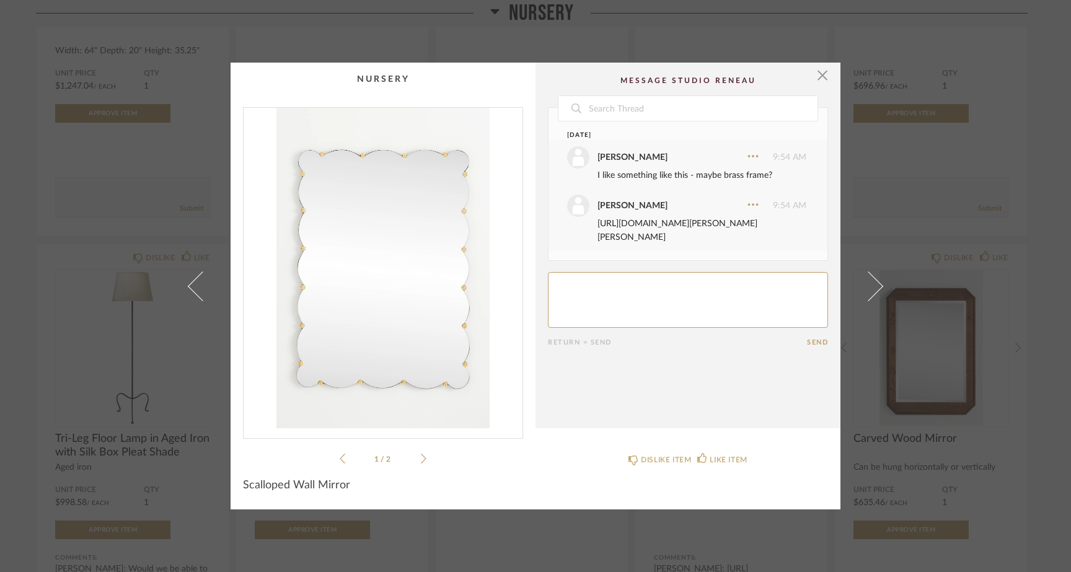
click at [652, 232] on link "https://www.wayfair.com/decor-pillows/pdp/joss-main-elston-bathroom-vanity-mirr…" at bounding box center [678, 230] width 160 height 22
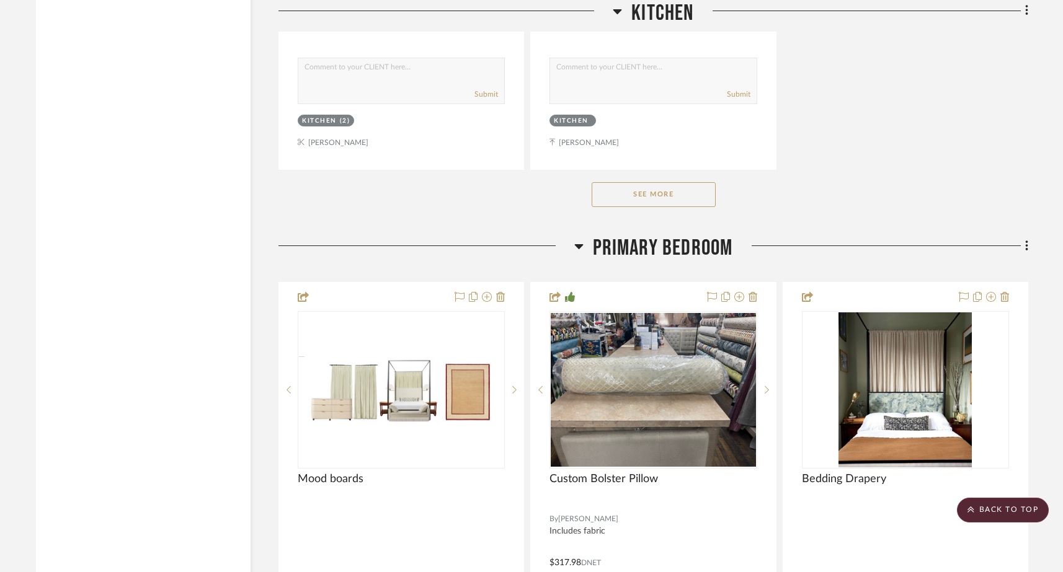
scroll to position [11242, 0]
